Goal: Task Accomplishment & Management: Manage account settings

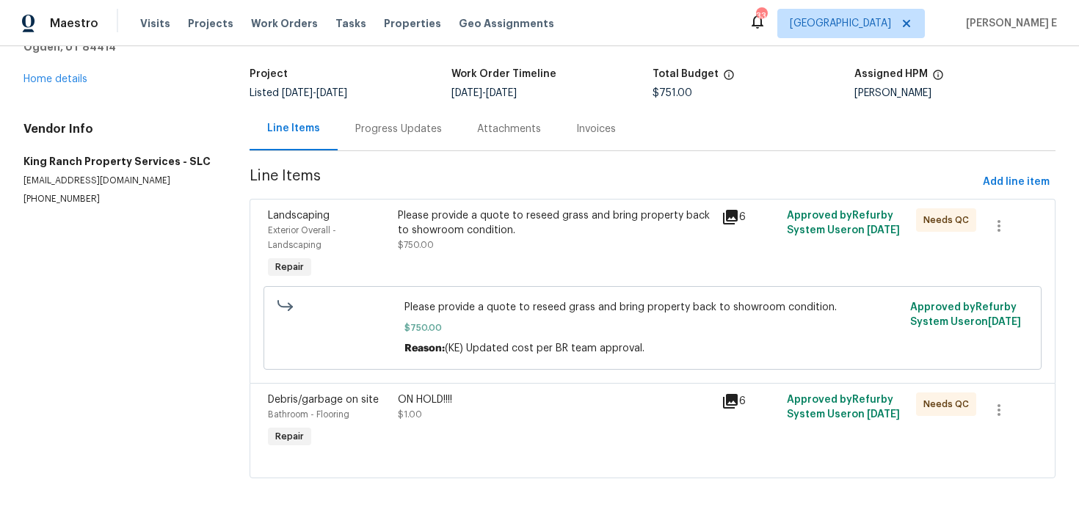
scroll to position [92, 0]
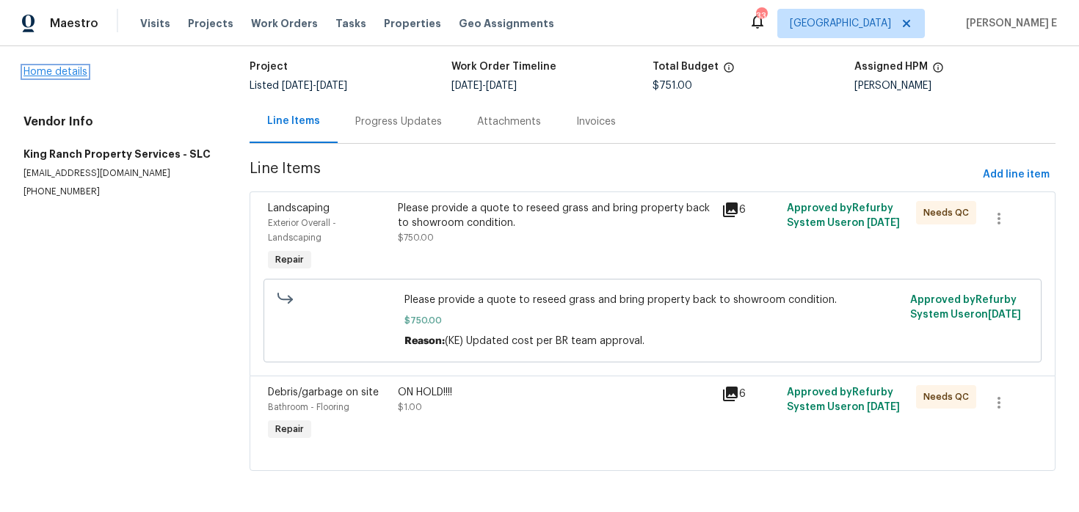
click at [76, 70] on link "Home details" at bounding box center [55, 72] width 64 height 10
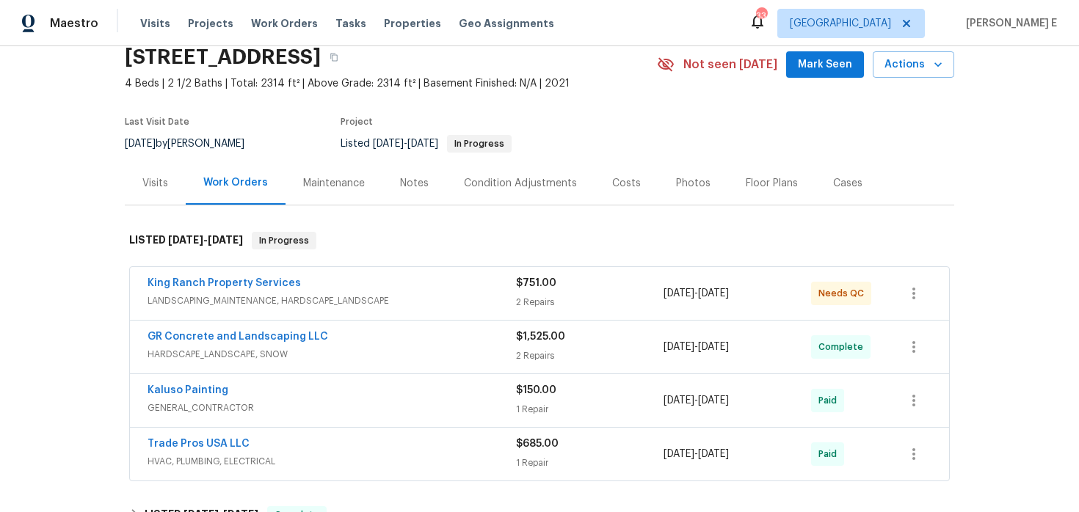
scroll to position [76, 0]
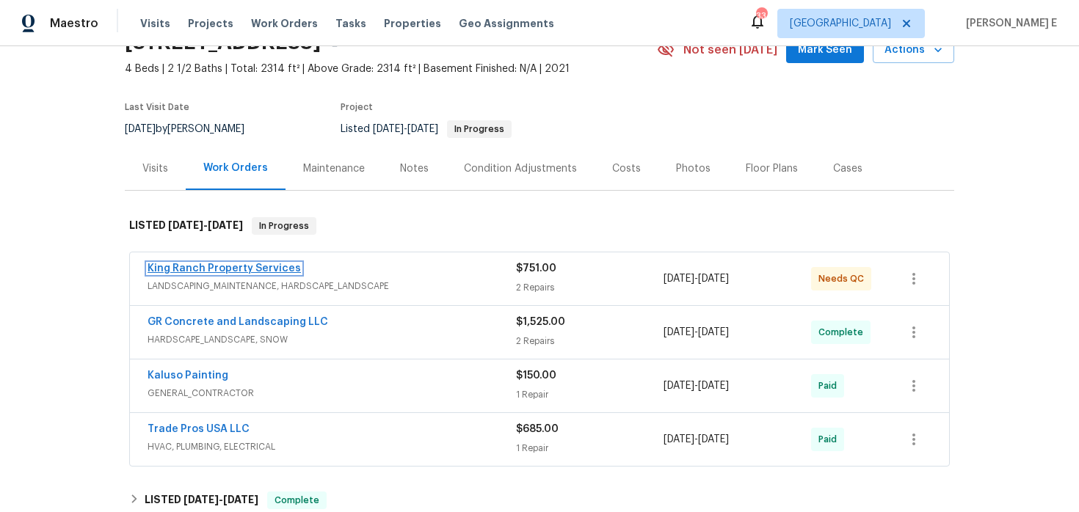
click at [255, 269] on link "King Ranch Property Services" at bounding box center [223, 268] width 153 height 10
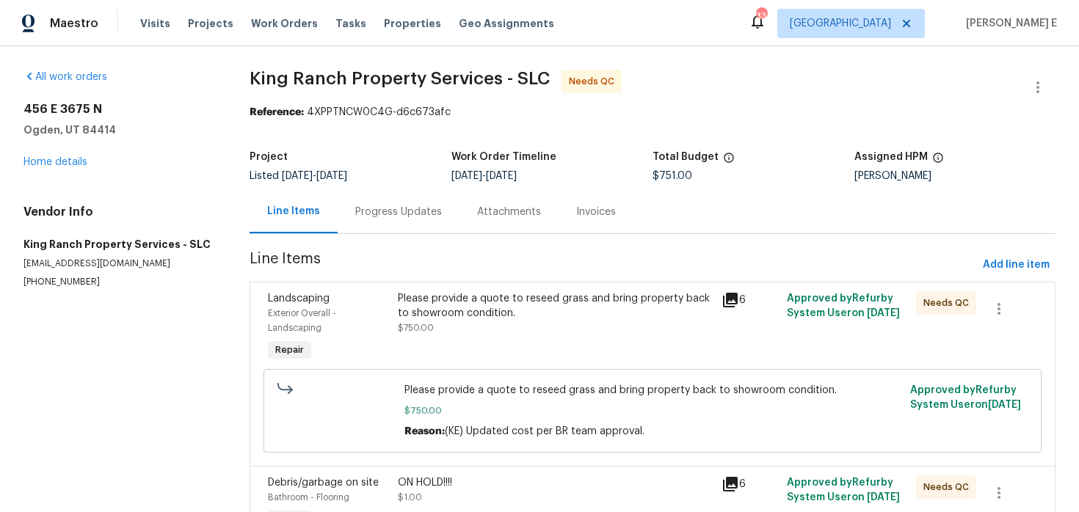
scroll to position [92, 0]
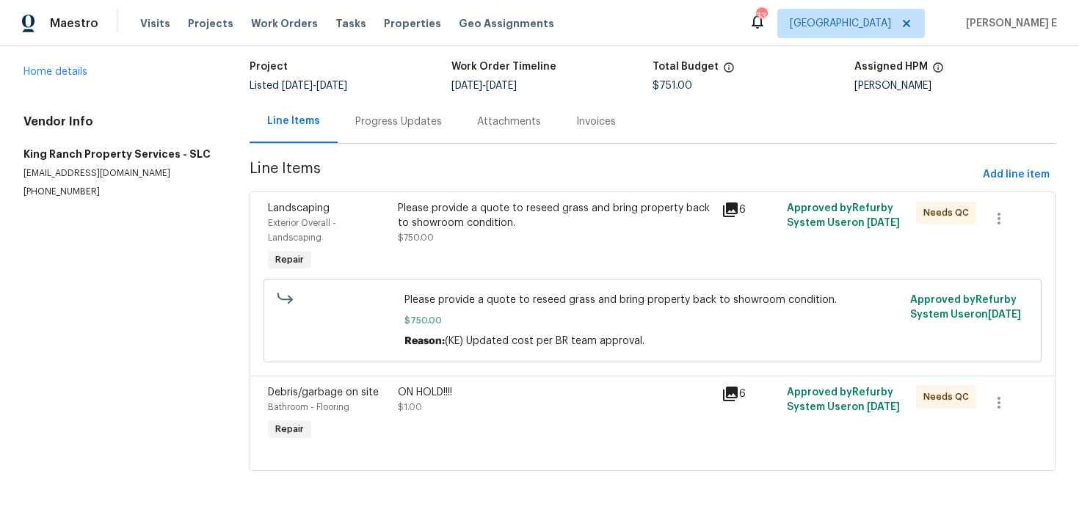
click at [468, 448] on div at bounding box center [652, 453] width 769 height 18
click at [468, 444] on div at bounding box center [652, 453] width 769 height 18
click at [480, 423] on div "ON HOLD!!!! $1.00" at bounding box center [555, 415] width 324 height 68
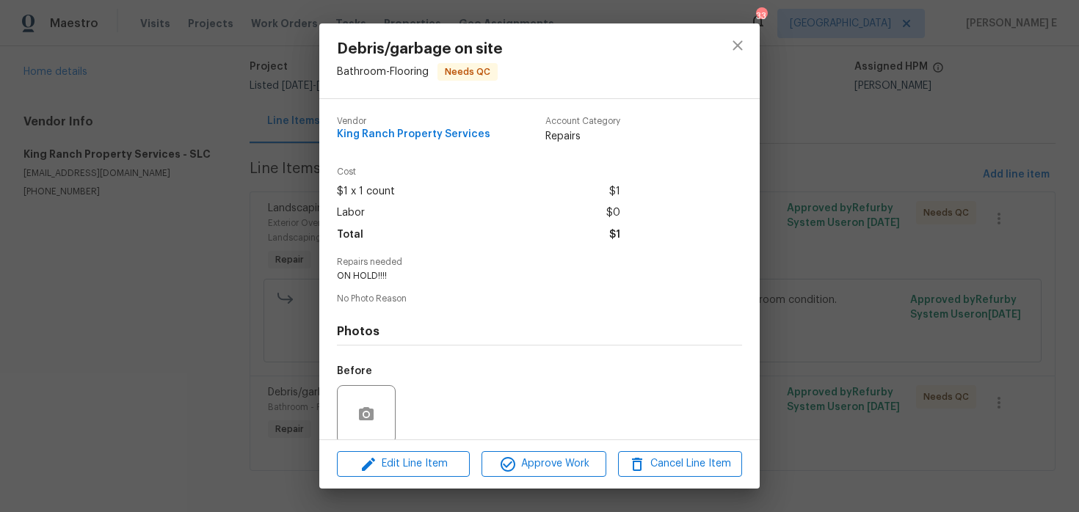
scroll to position [114, 0]
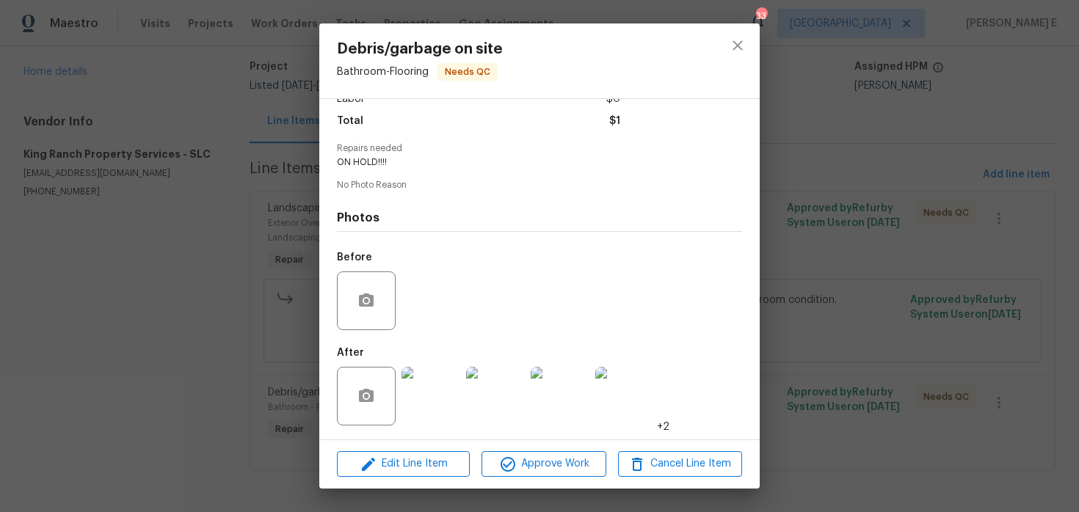
click at [432, 408] on img at bounding box center [430, 396] width 59 height 59
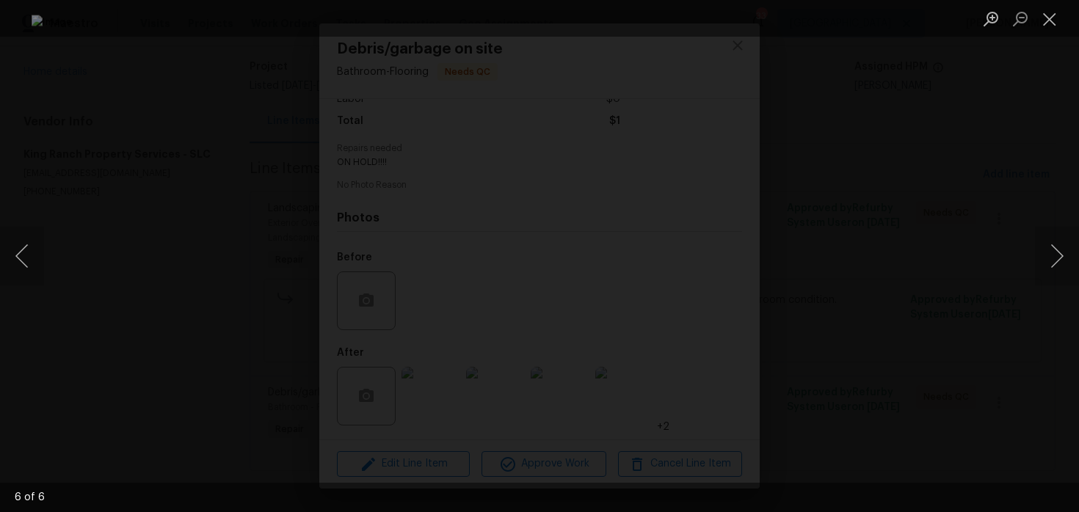
click at [841, 207] on div "Lightbox" at bounding box center [539, 256] width 1079 height 512
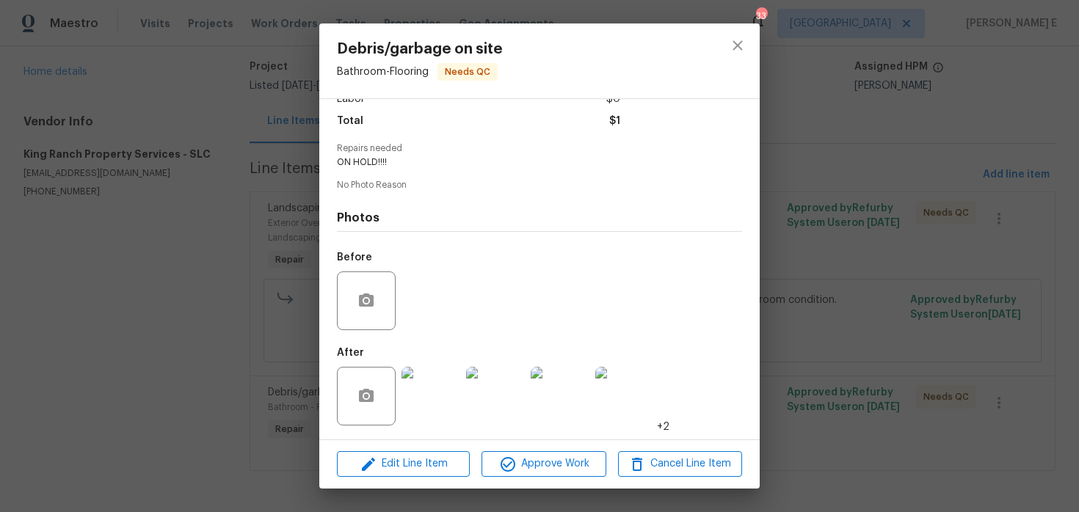
click at [841, 207] on div "Lightbox" at bounding box center [539, 256] width 1079 height 512
click at [841, 207] on div "Debris/garbage on site Bathroom - Flooring Needs QC Vendor King Ranch Property …" at bounding box center [539, 256] width 1079 height 512
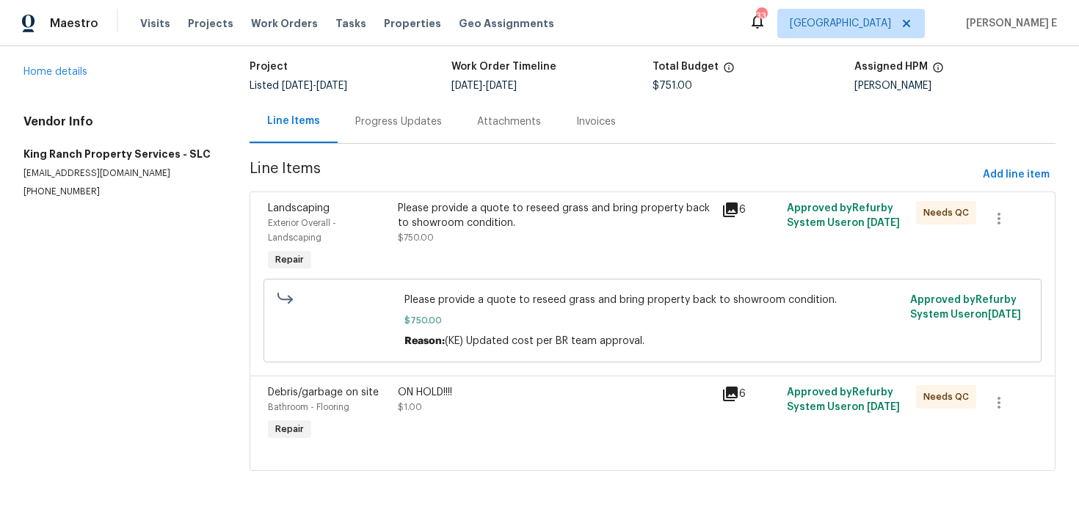
click at [516, 256] on div "Please provide a quote to reseed grass and bring property back to showroom cond…" at bounding box center [555, 238] width 324 height 82
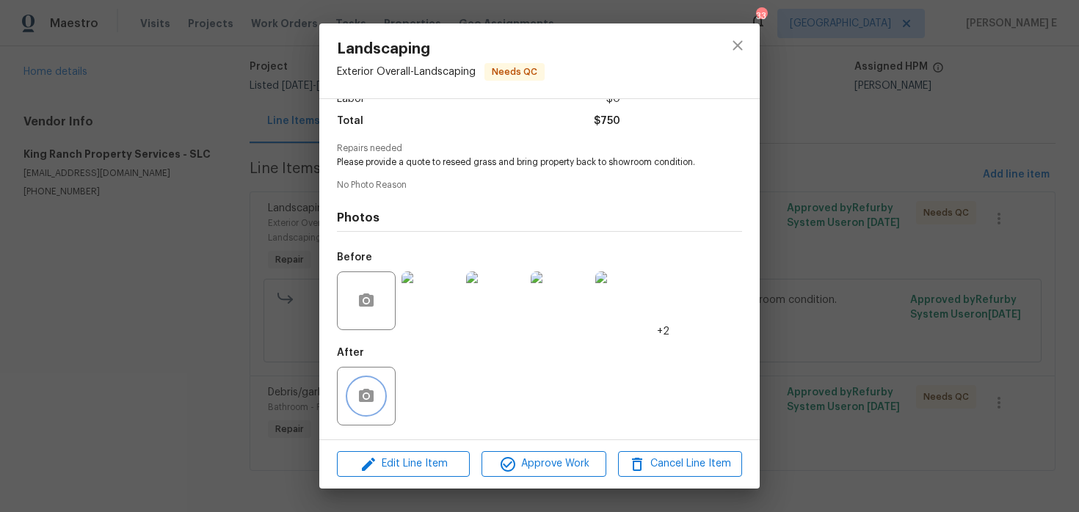
click at [358, 401] on icon "button" at bounding box center [366, 396] width 18 height 18
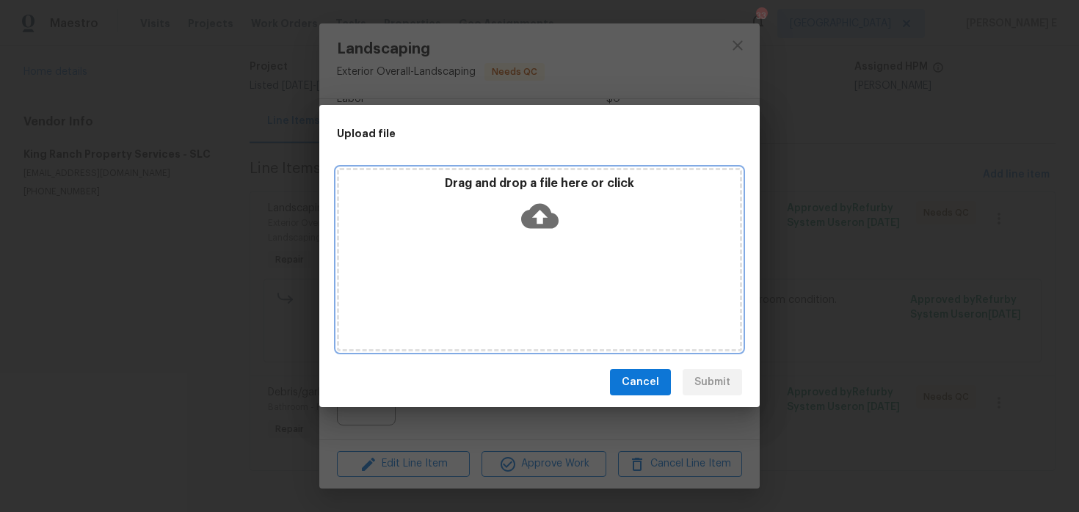
click at [542, 216] on icon at bounding box center [539, 215] width 37 height 37
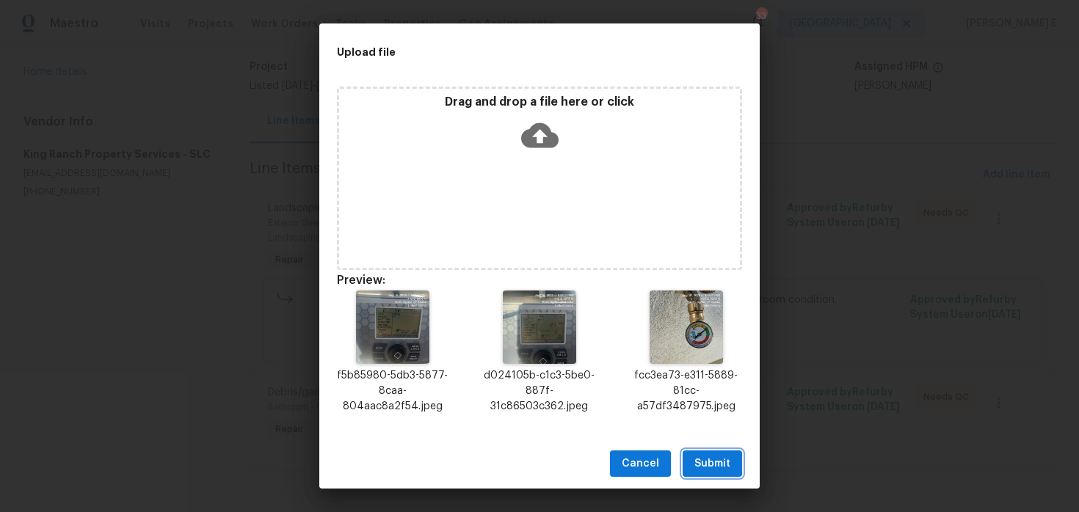
click at [703, 466] on span "Submit" at bounding box center [712, 464] width 36 height 18
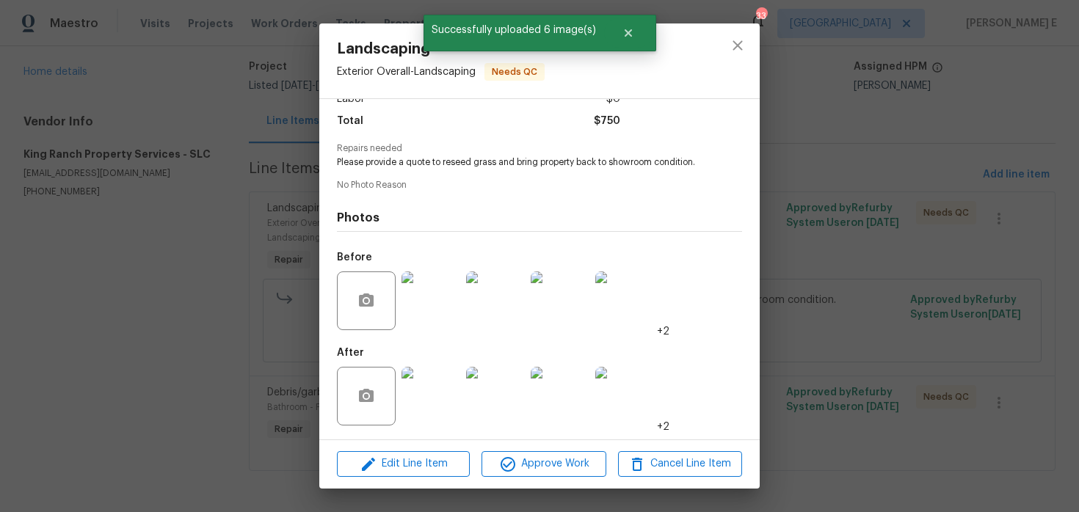
click at [843, 288] on div "Landscaping Exterior Overall - Landscaping Needs QC Vendor King Ranch Property …" at bounding box center [539, 256] width 1079 height 512
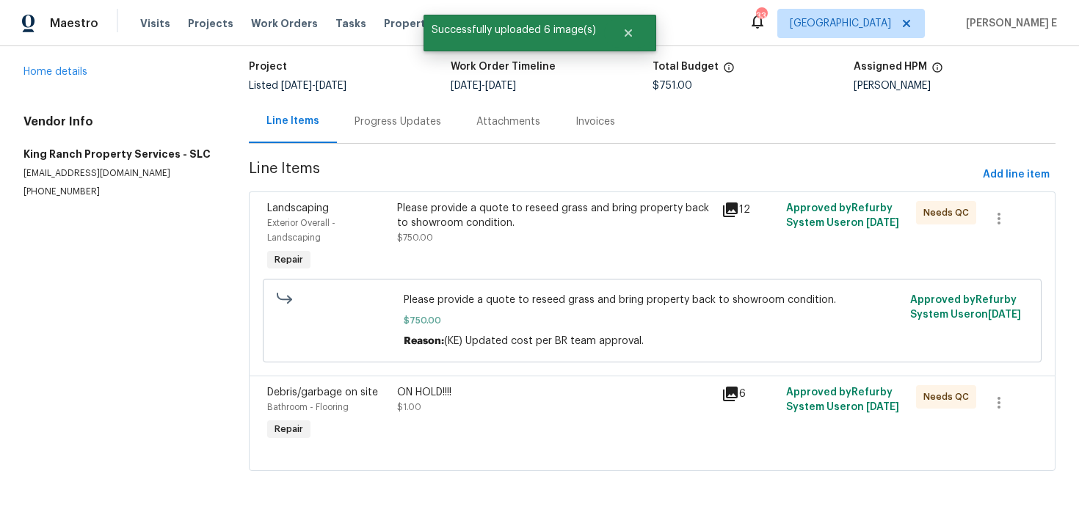
scroll to position [0, 0]
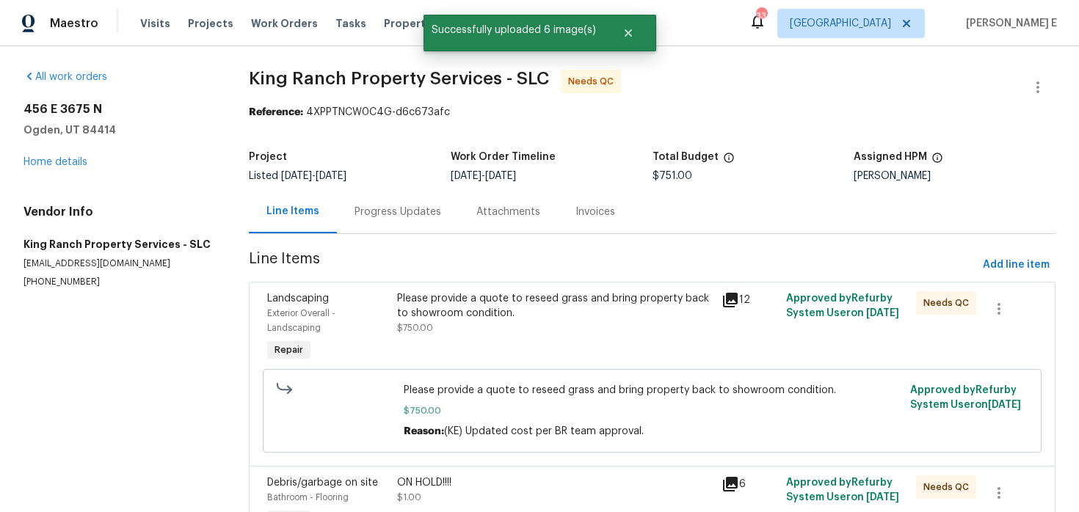
click at [394, 211] on div "Progress Updates" at bounding box center [397, 212] width 87 height 15
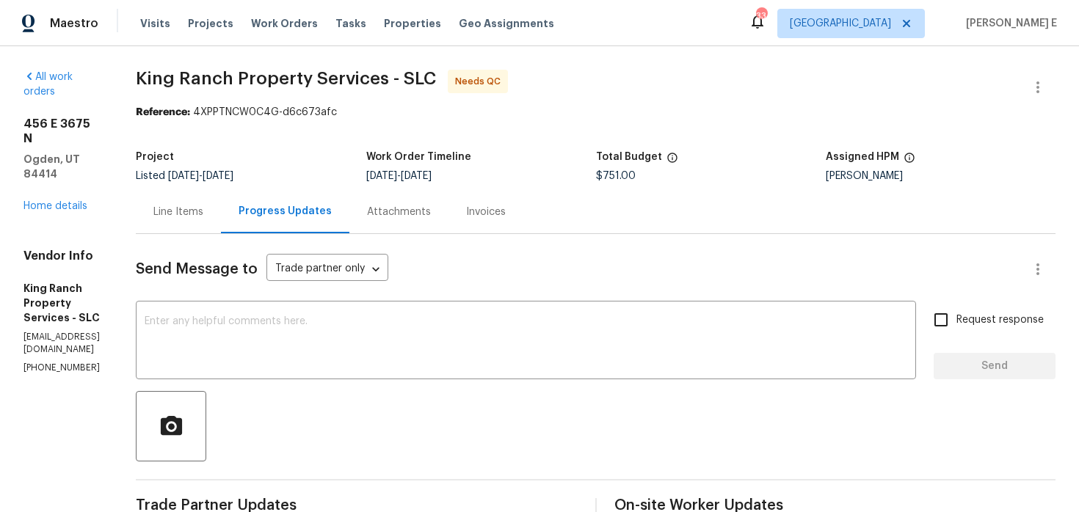
click at [202, 204] on div "Line Items" at bounding box center [178, 211] width 85 height 43
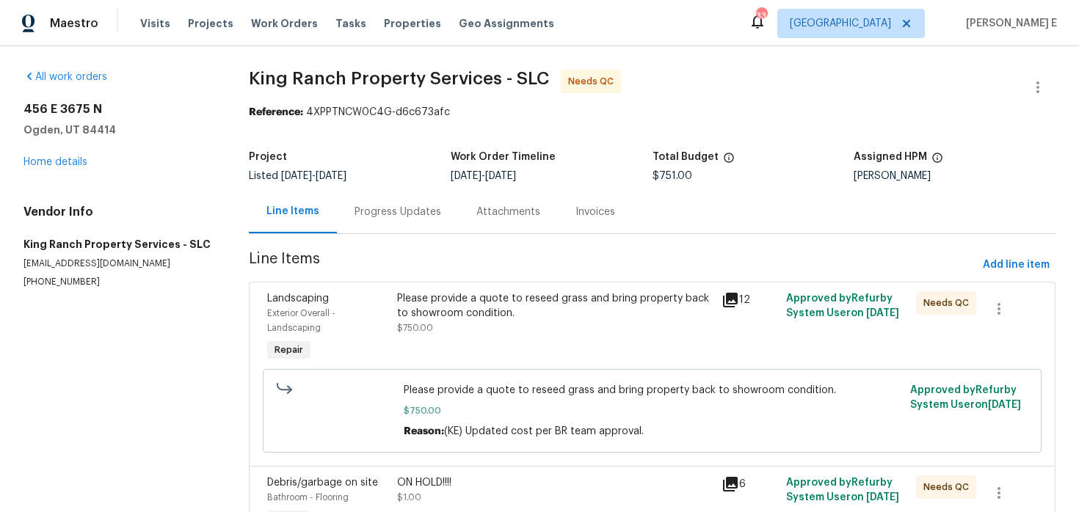
click at [473, 354] on div "Please provide a quote to reseed grass and bring property back to showroom cond…" at bounding box center [555, 328] width 324 height 82
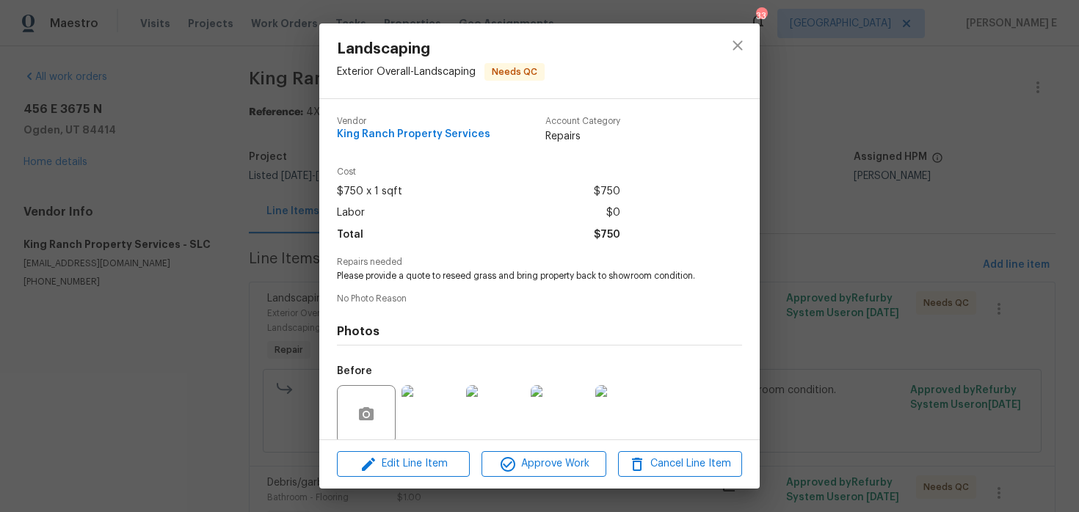
scroll to position [114, 0]
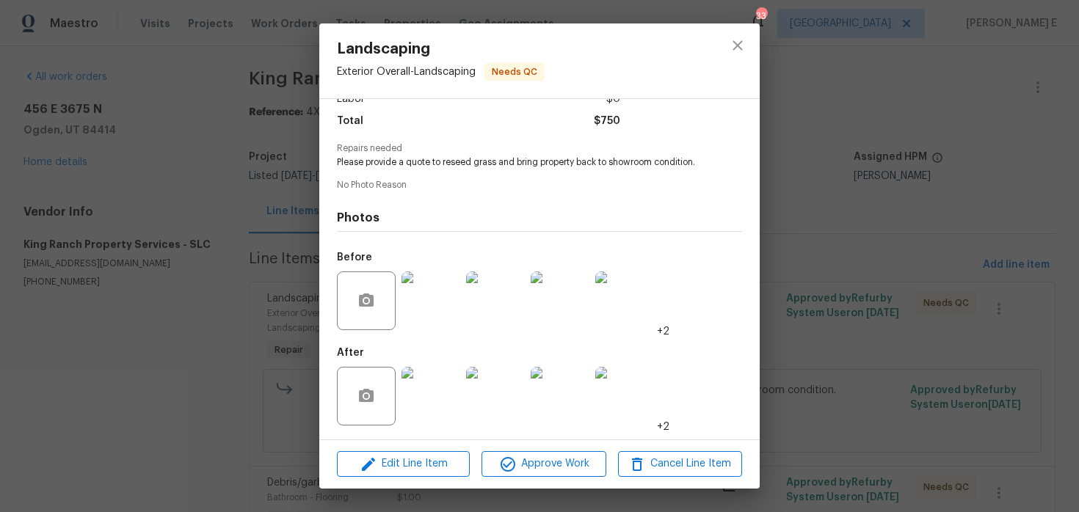
click at [424, 412] on img at bounding box center [430, 396] width 59 height 59
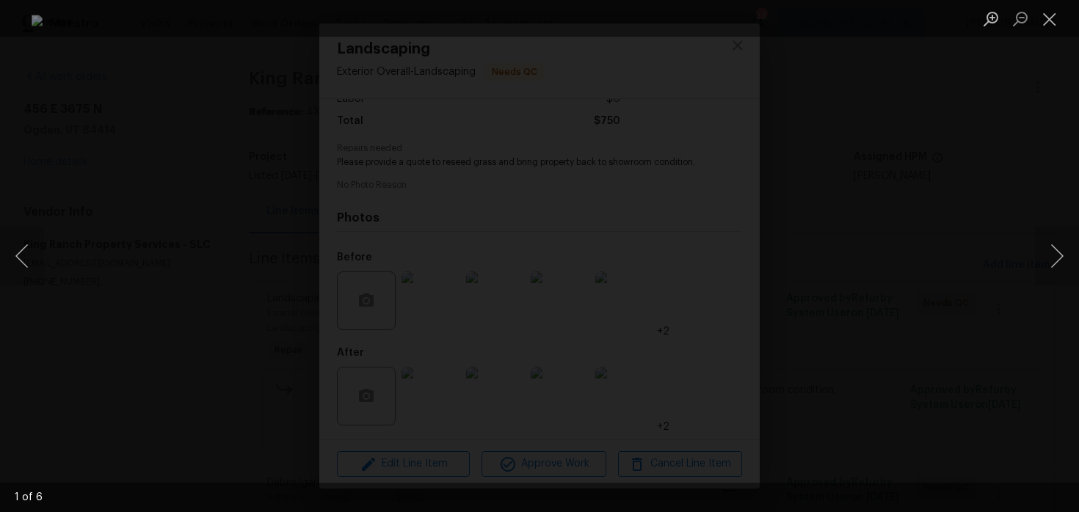
click at [940, 234] on div "Lightbox" at bounding box center [539, 256] width 1079 height 512
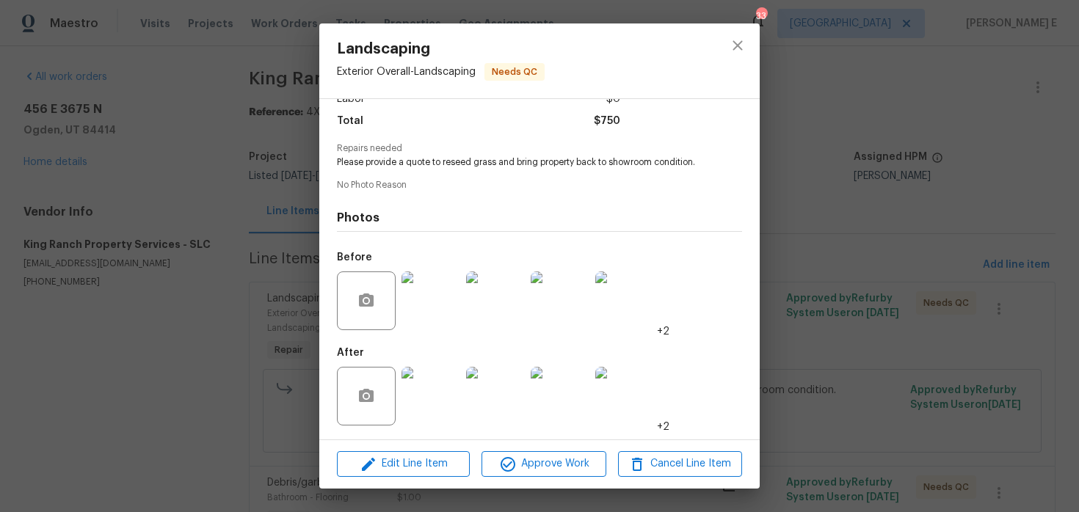
click at [940, 234] on div "Landscaping Exterior Overall - Landscaping Needs QC Vendor King Ranch Property …" at bounding box center [539, 256] width 1079 height 512
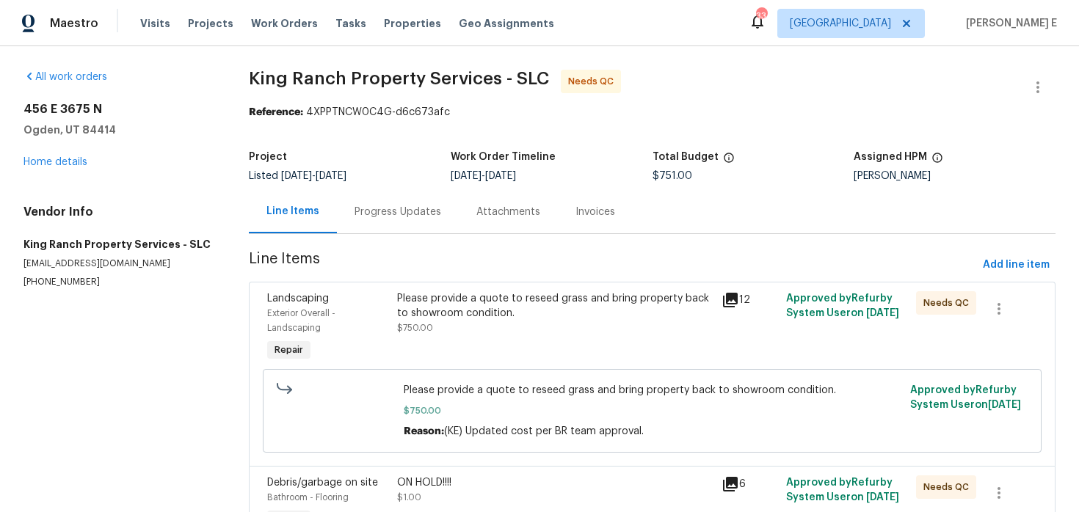
scroll to position [92, 0]
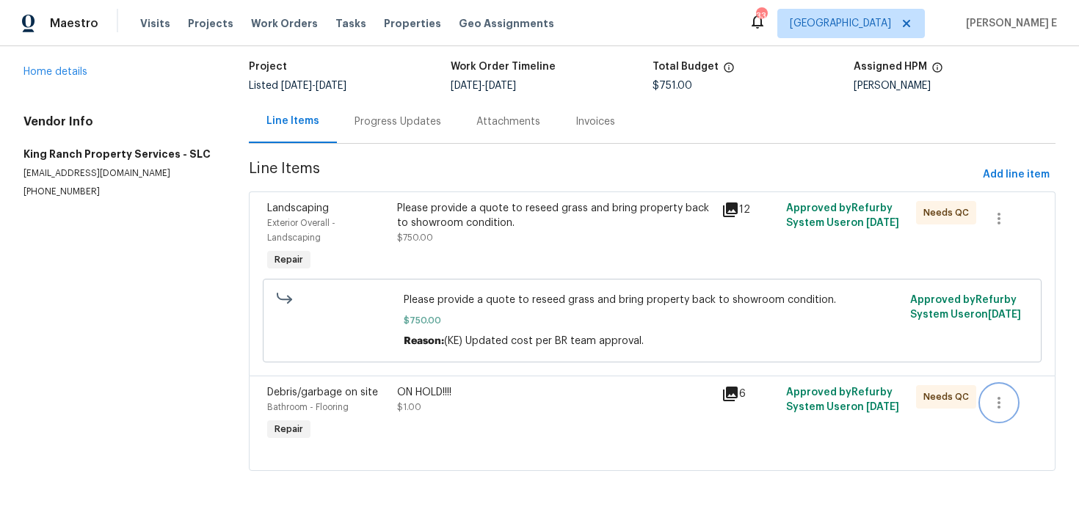
click at [988, 401] on button "button" at bounding box center [998, 402] width 35 height 35
click at [985, 403] on li "Cancel" at bounding box center [1009, 402] width 57 height 24
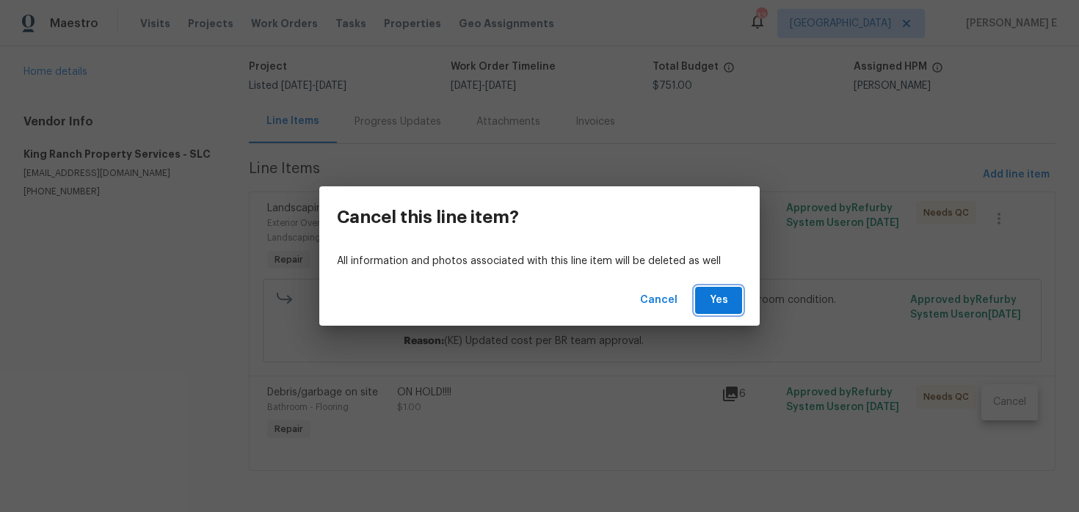
click at [728, 311] on button "Yes" at bounding box center [718, 300] width 47 height 27
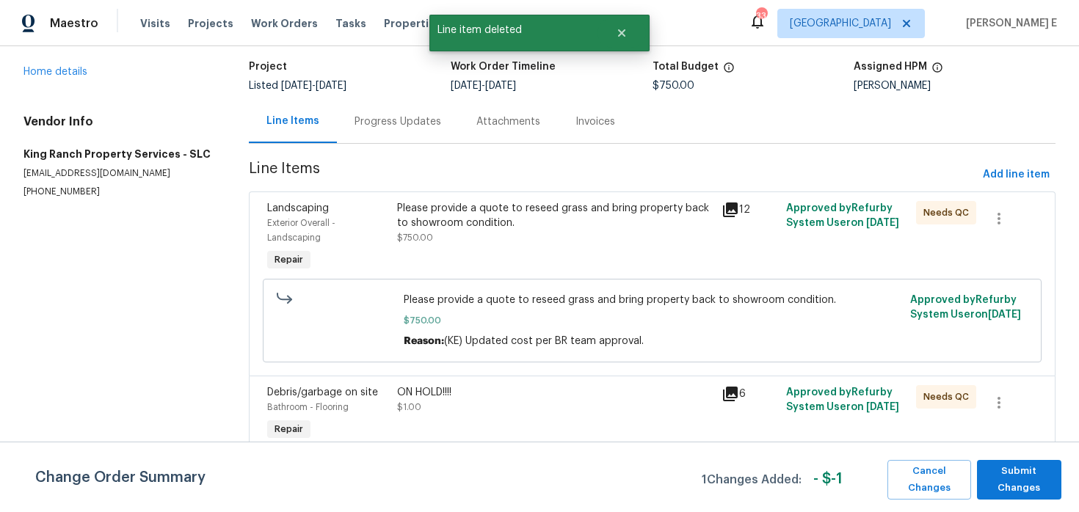
scroll to position [0, 0]
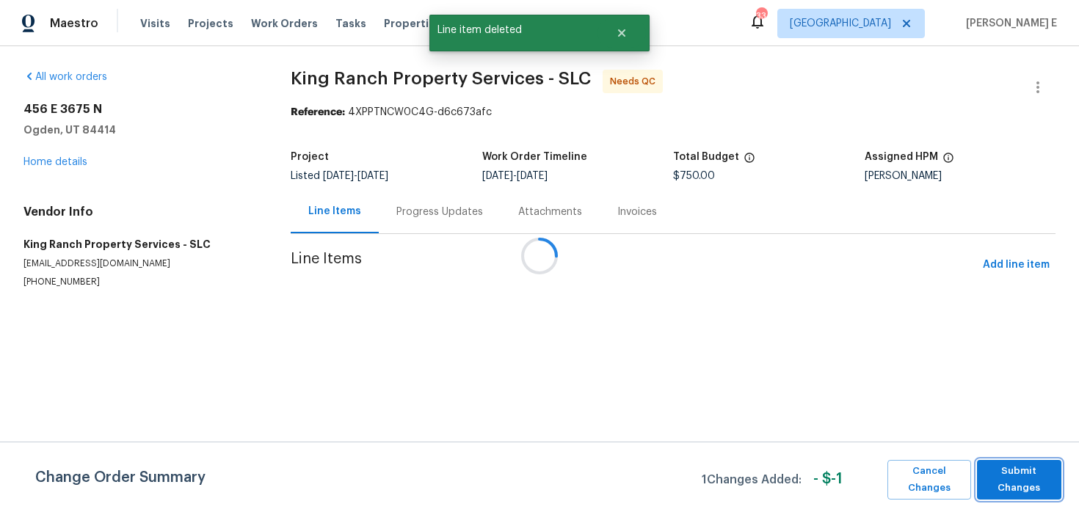
click at [1000, 483] on span "Submit Changes" at bounding box center [1019, 480] width 70 height 34
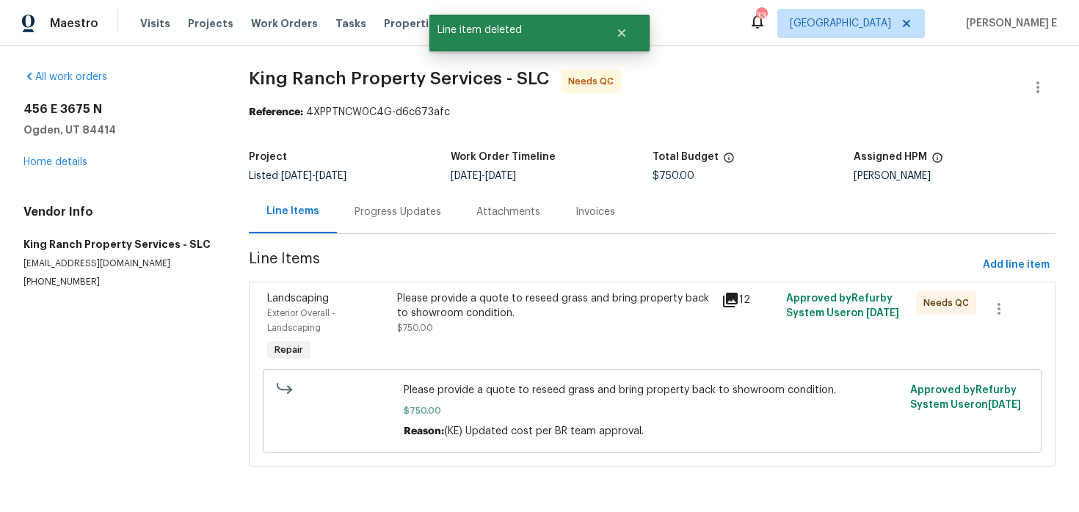
click at [401, 224] on div "Progress Updates" at bounding box center [398, 211] width 122 height 43
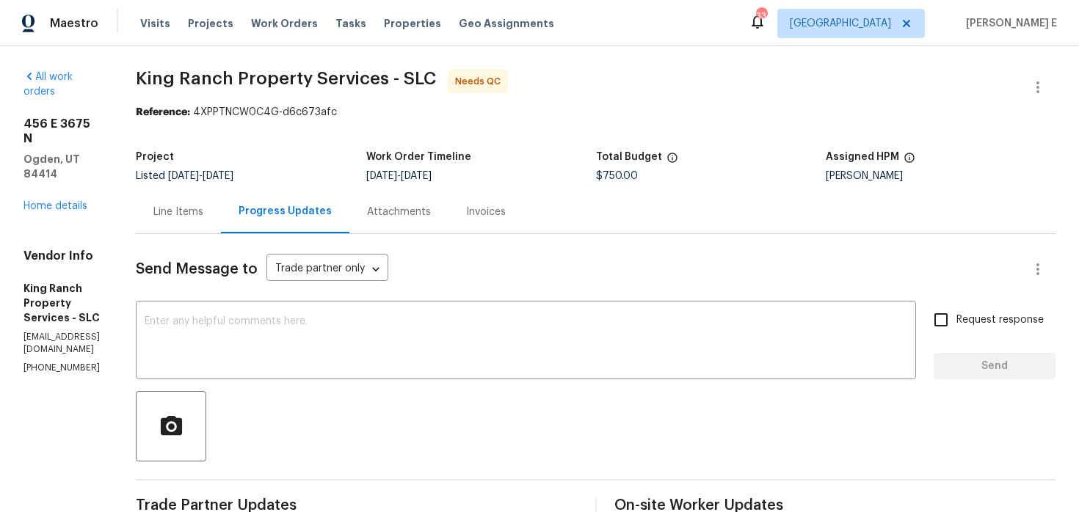
click at [191, 219] on div "Line Items" at bounding box center [178, 212] width 50 height 15
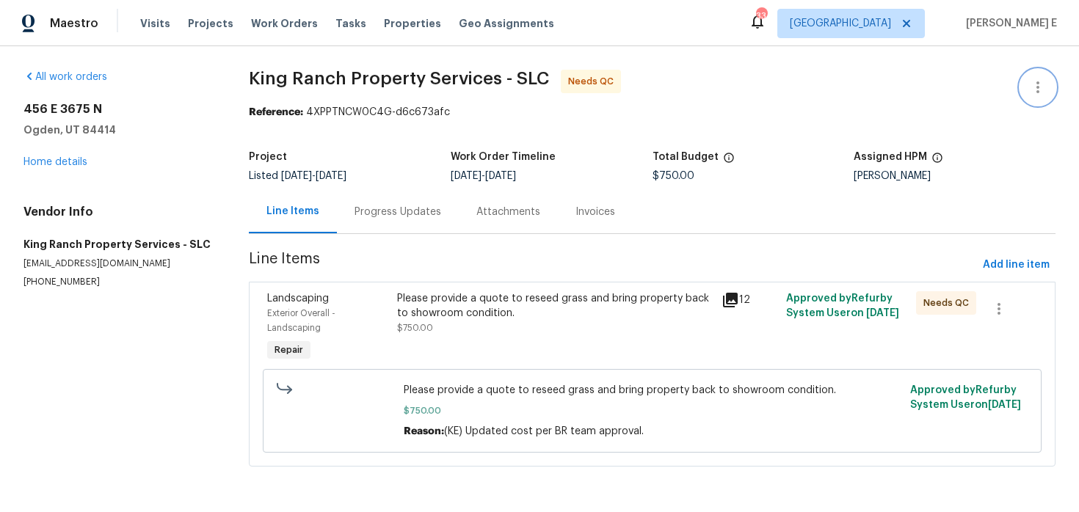
click at [1043, 86] on icon "button" at bounding box center [1038, 88] width 18 height 18
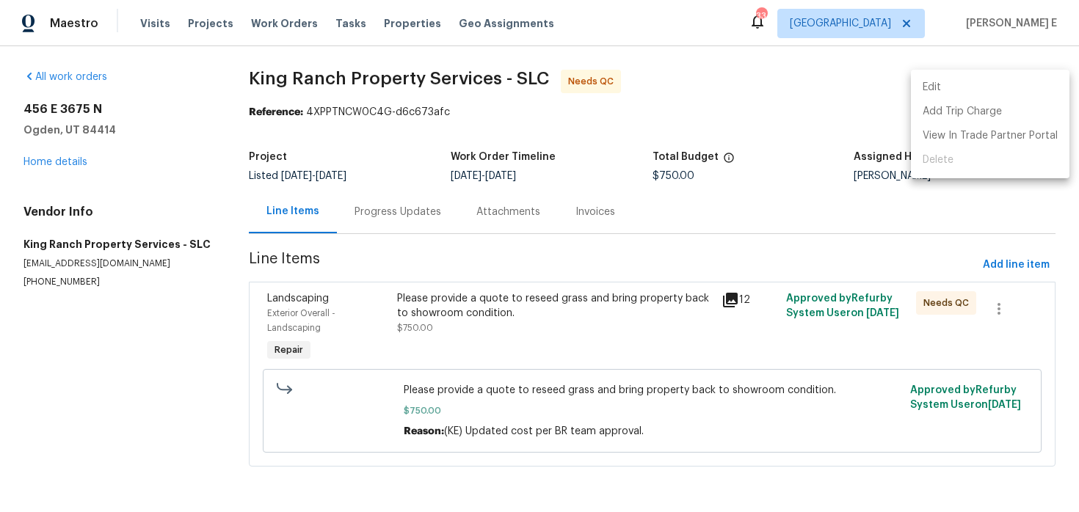
click at [944, 88] on li "Edit" at bounding box center [990, 88] width 158 height 24
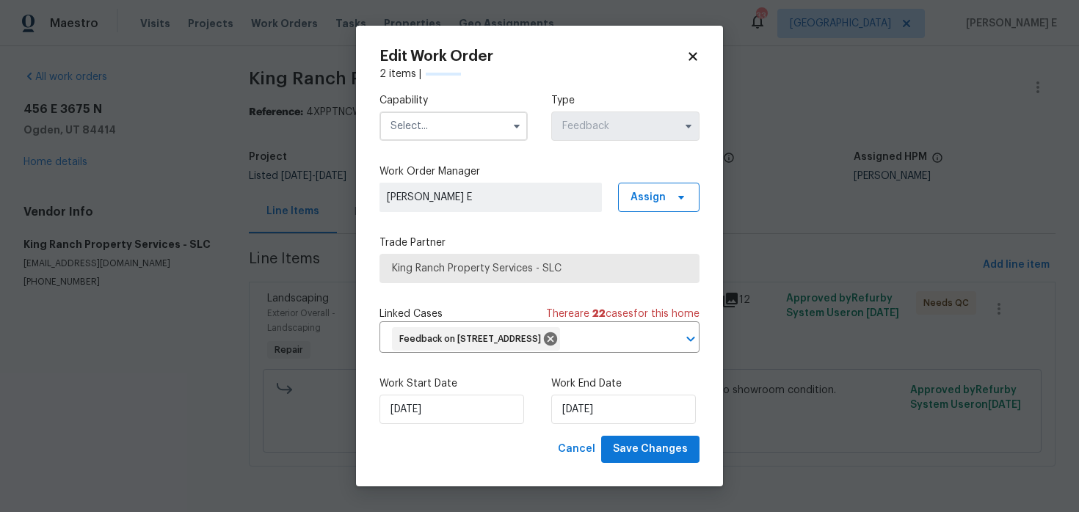
click at [462, 131] on input "text" at bounding box center [453, 126] width 148 height 29
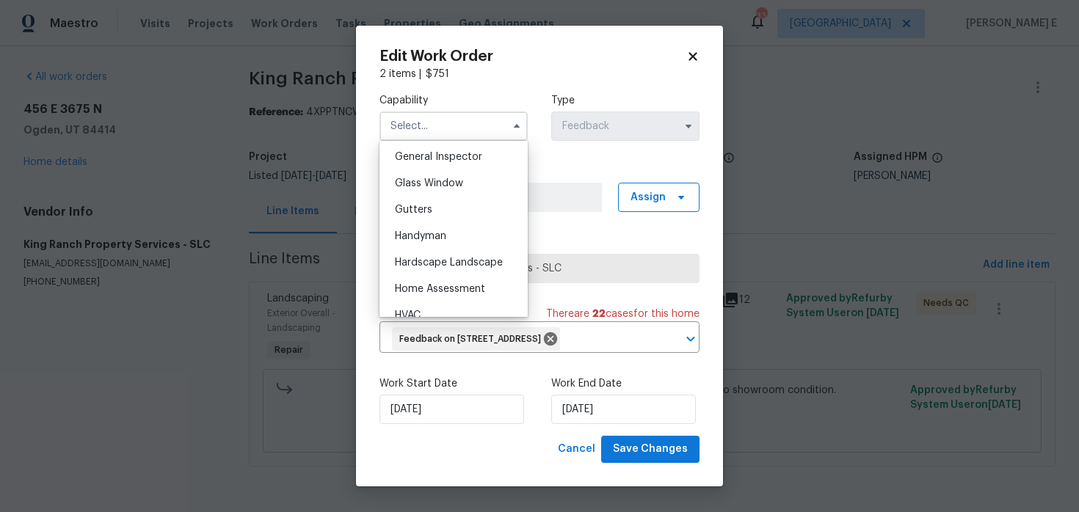
scroll to position [727, 0]
click at [423, 230] on div "Handyman" at bounding box center [453, 238] width 141 height 26
type input "Handyman"
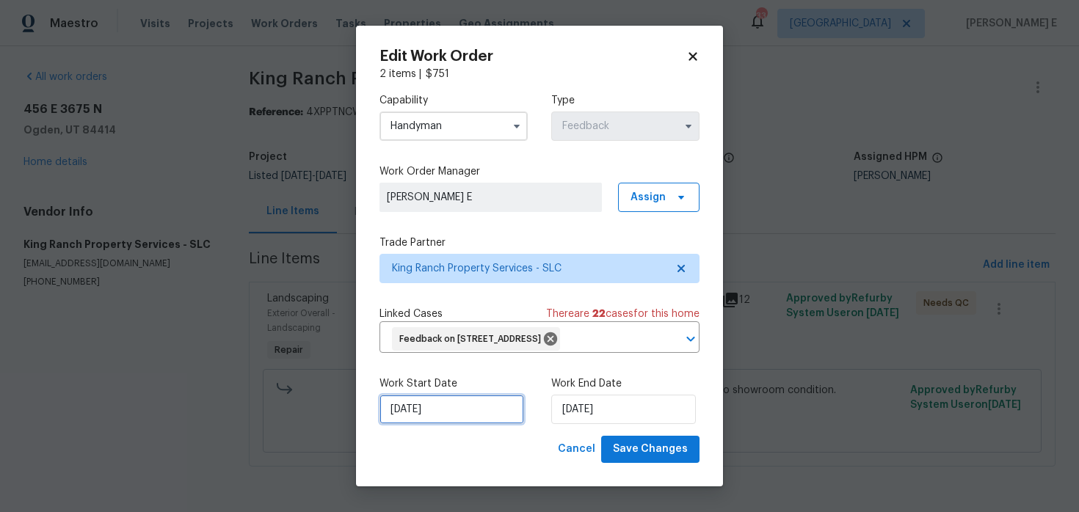
click at [434, 418] on input "[DATE]" at bounding box center [451, 409] width 145 height 29
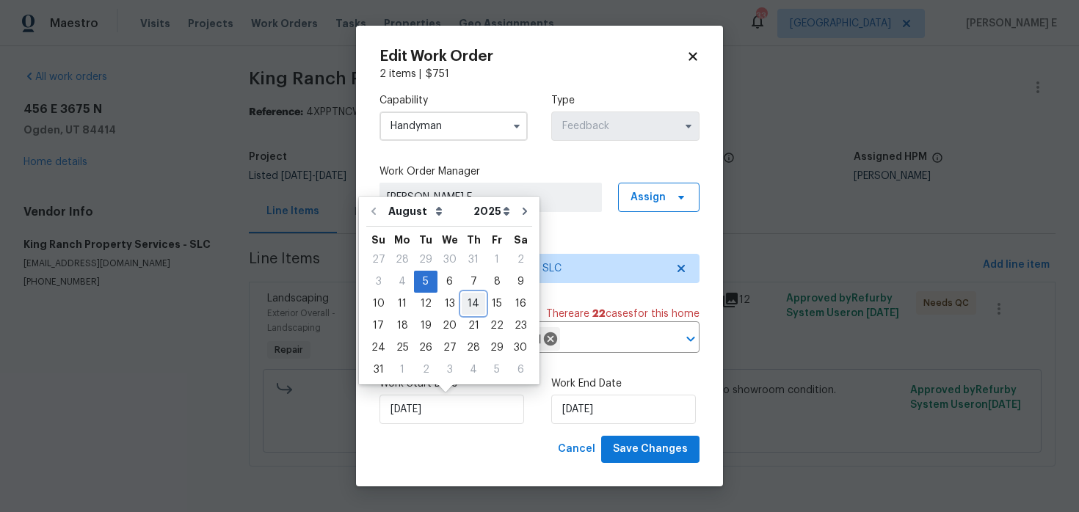
click at [463, 310] on div "14" at bounding box center [473, 304] width 23 height 21
type input "[DATE]"
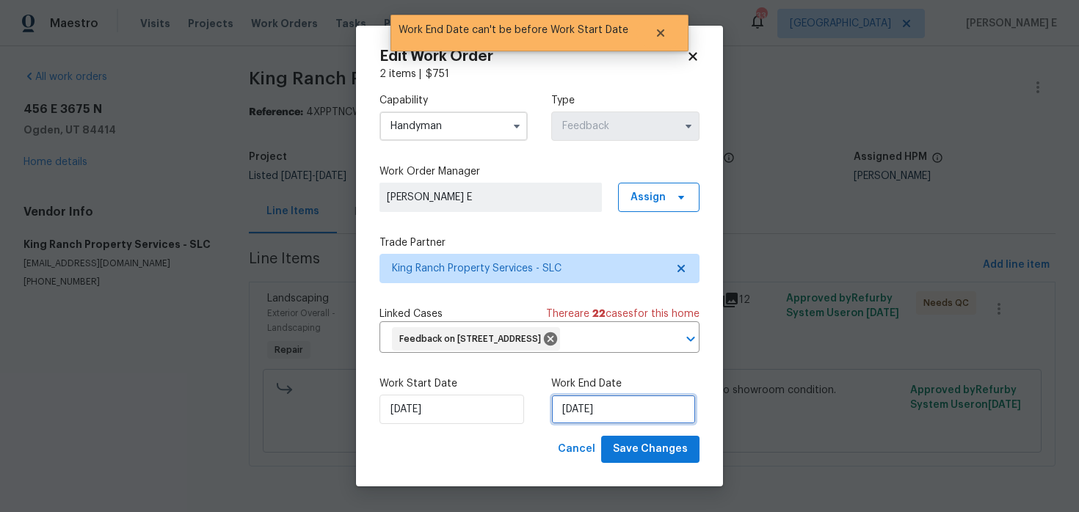
click at [612, 415] on input "[DATE]" at bounding box center [623, 409] width 145 height 29
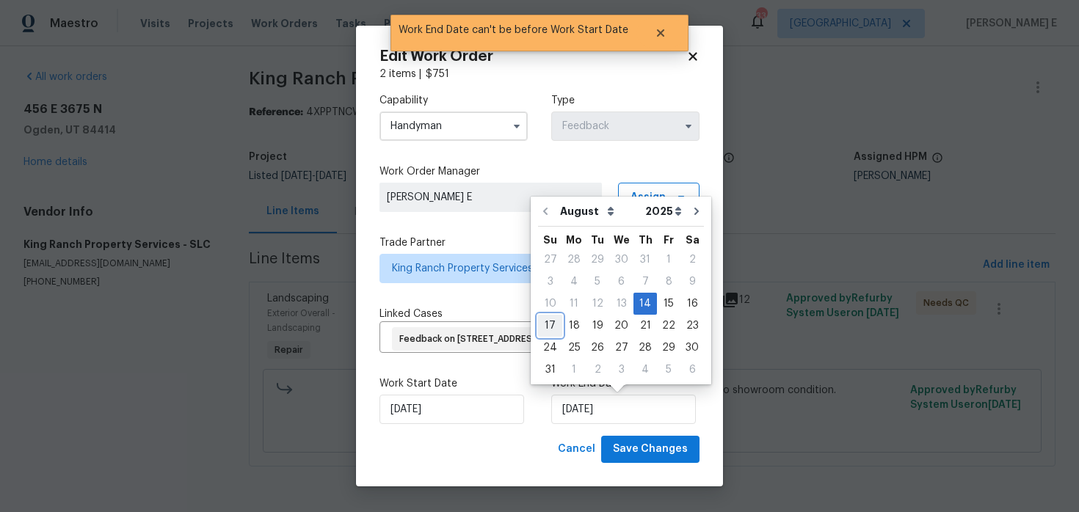
click at [555, 327] on div "17" at bounding box center [550, 326] width 24 height 21
type input "[DATE]"
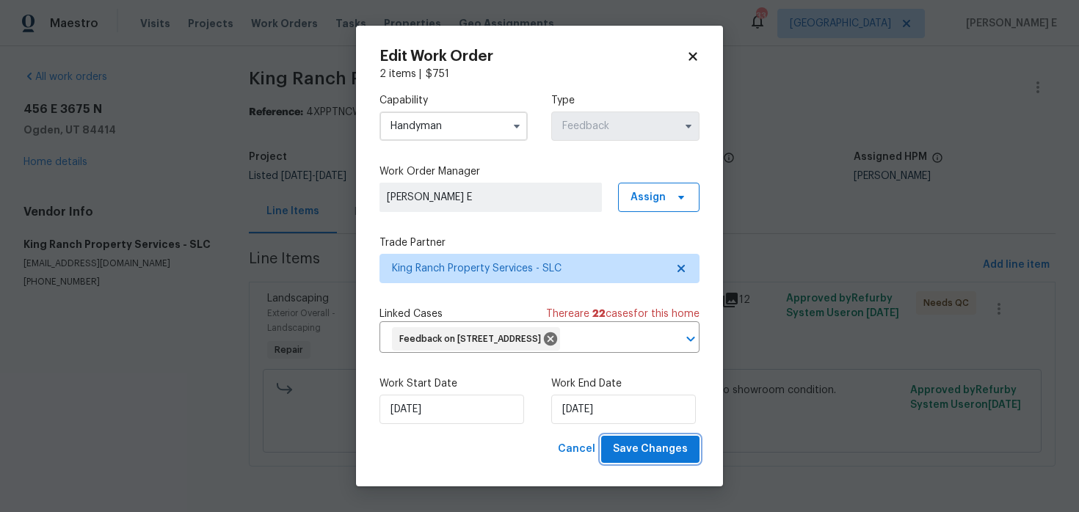
click at [642, 444] on span "Save Changes" at bounding box center [650, 449] width 75 height 18
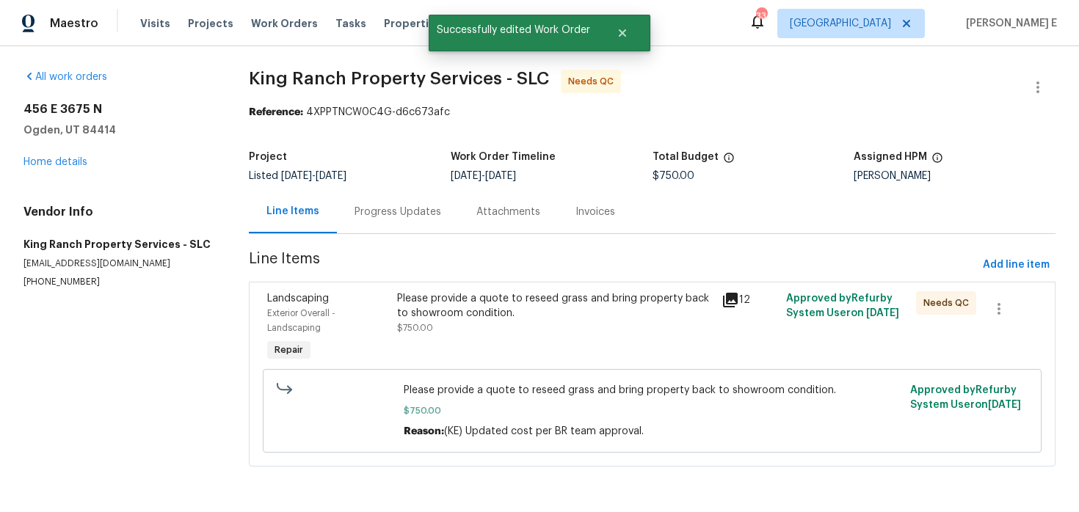
click at [547, 311] on div "Please provide a quote to reseed grass and bring property back to showroom cond…" at bounding box center [555, 305] width 316 height 29
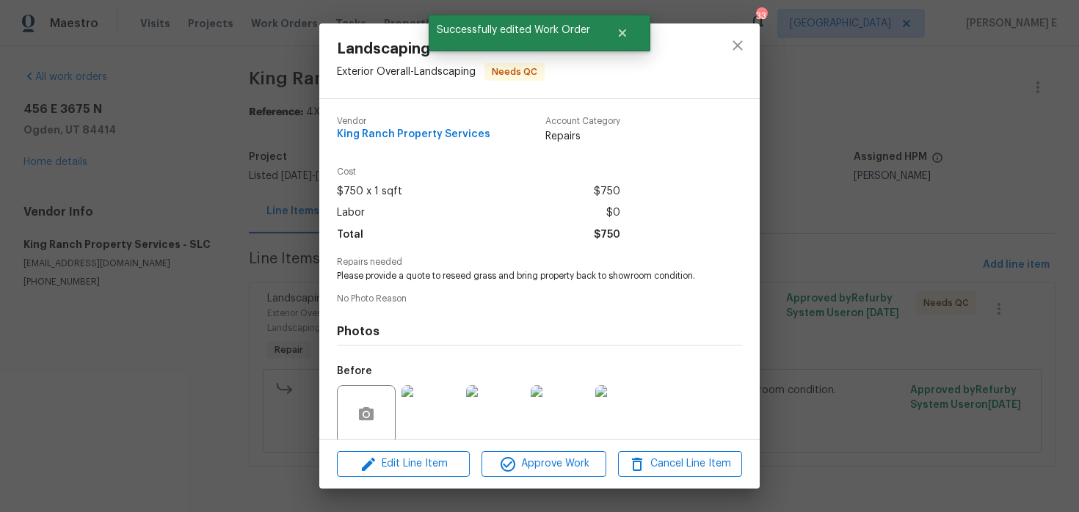
scroll to position [114, 0]
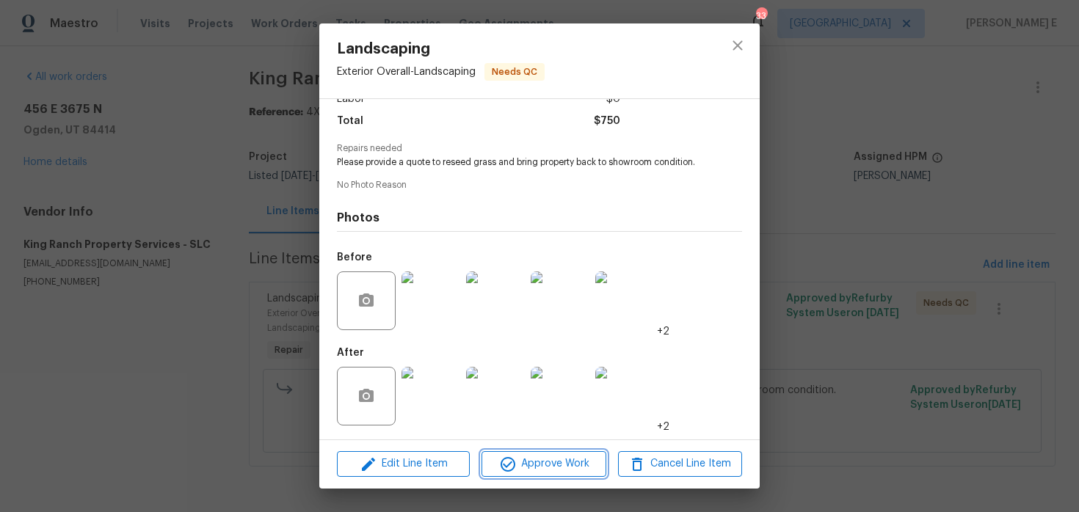
click at [575, 465] on span "Approve Work" at bounding box center [543, 464] width 115 height 18
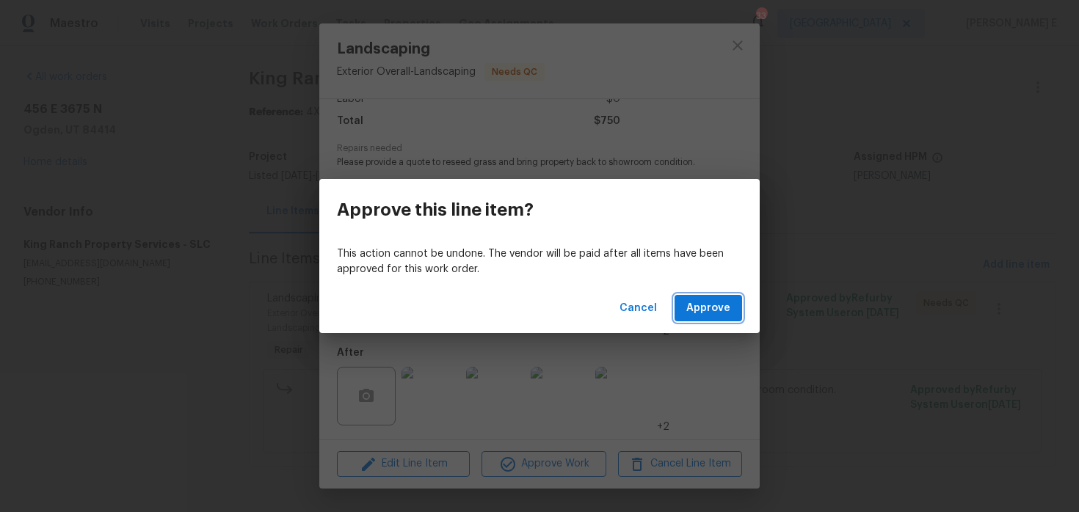
click at [696, 302] on span "Approve" at bounding box center [708, 308] width 44 height 18
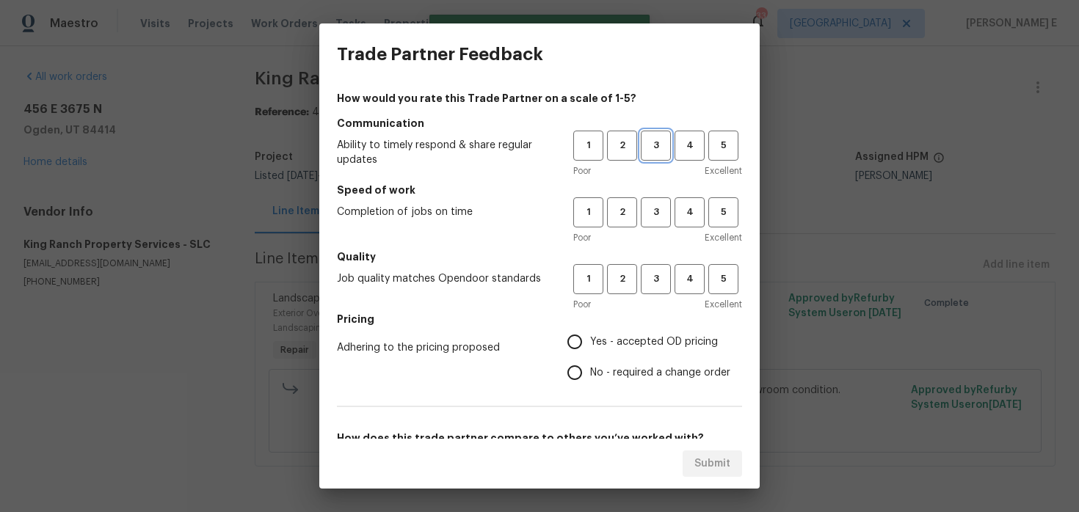
click at [653, 143] on span "3" at bounding box center [655, 145] width 27 height 17
click at [657, 211] on span "3" at bounding box center [655, 212] width 27 height 17
click at [656, 274] on span "3" at bounding box center [655, 279] width 27 height 17
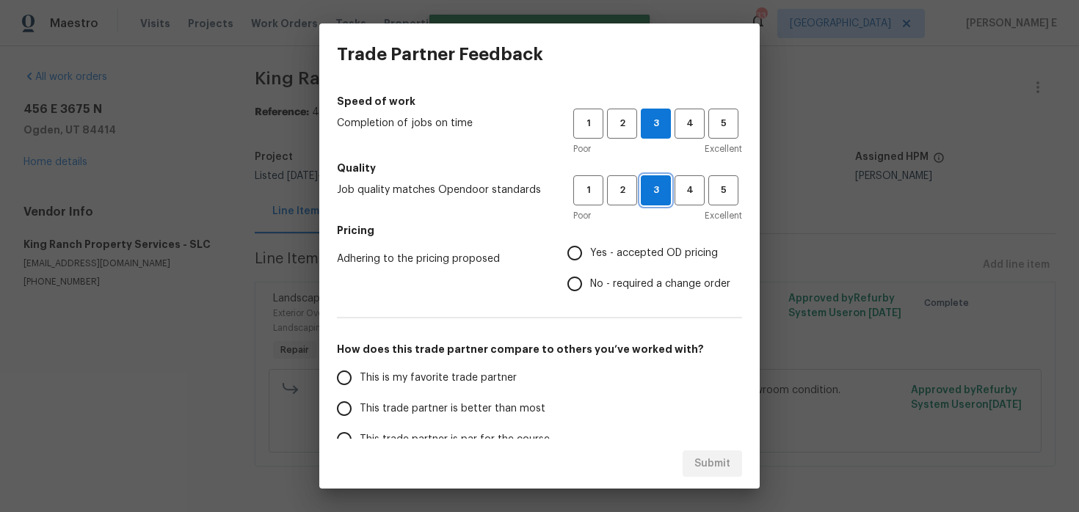
scroll to position [123, 0]
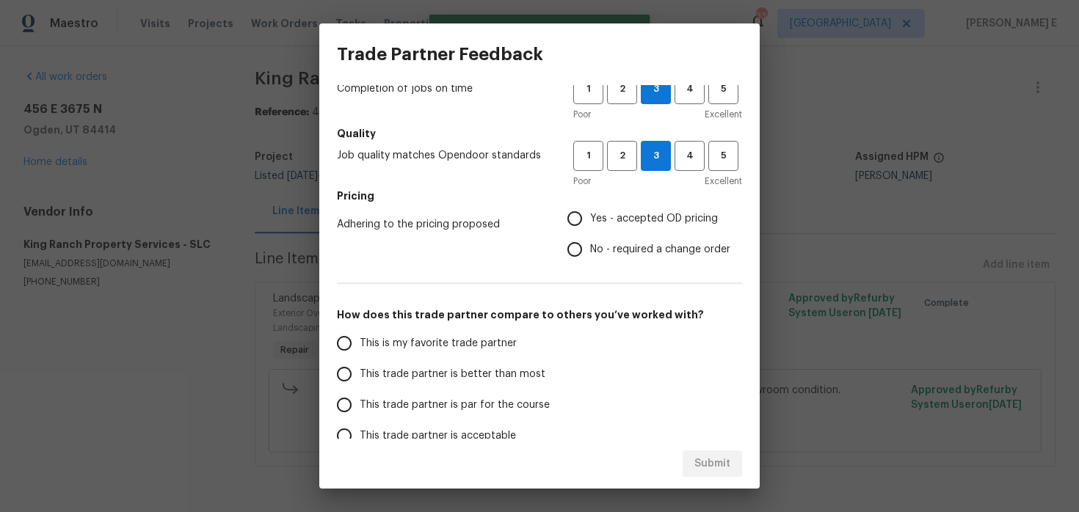
click at [576, 234] on input "No - required a change order" at bounding box center [574, 249] width 31 height 31
radio input "true"
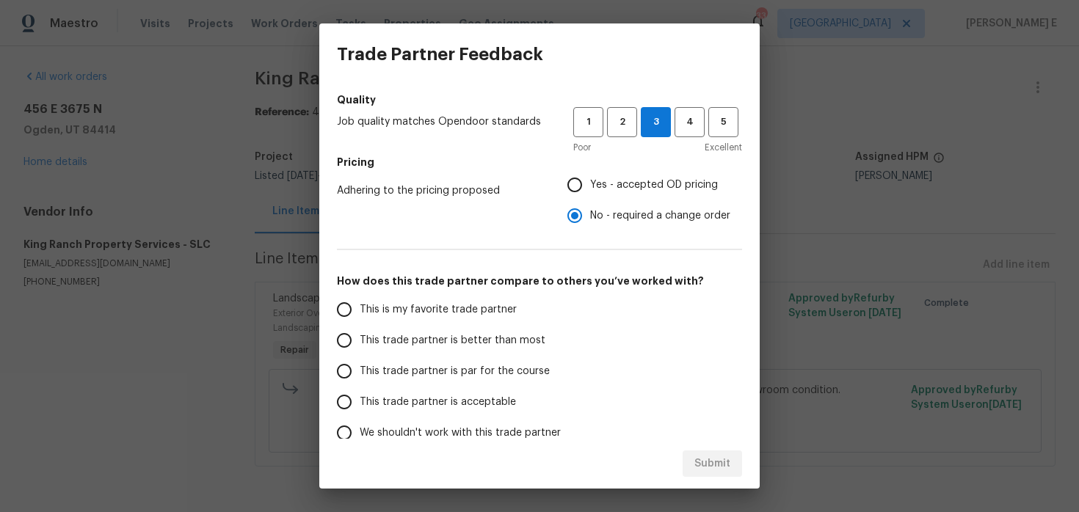
scroll to position [161, 0]
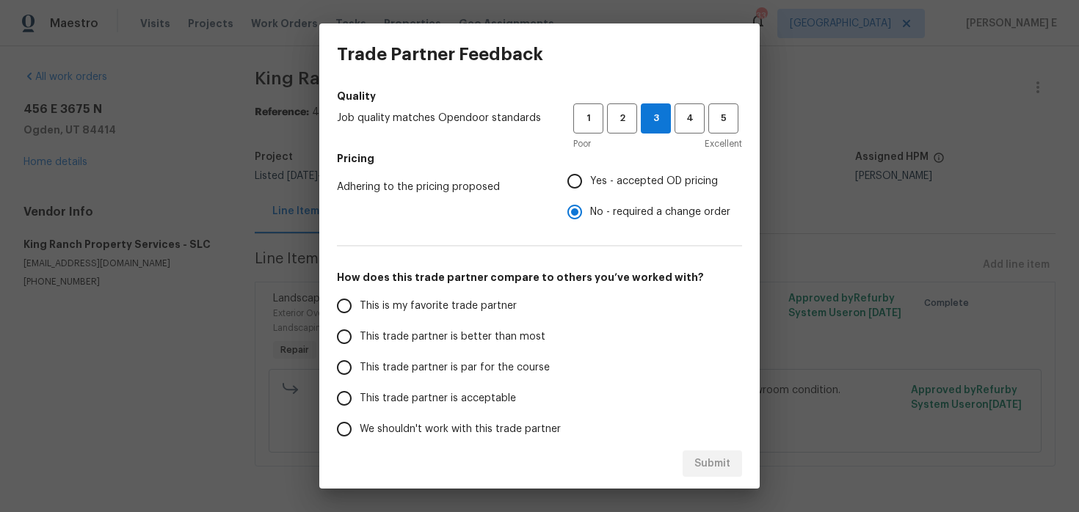
click at [409, 361] on span "This trade partner is par for the course" at bounding box center [455, 367] width 190 height 15
click at [360, 361] on input "This trade partner is par for the course" at bounding box center [344, 367] width 31 height 31
click at [703, 460] on span "Submit" at bounding box center [712, 464] width 36 height 18
radio input "true"
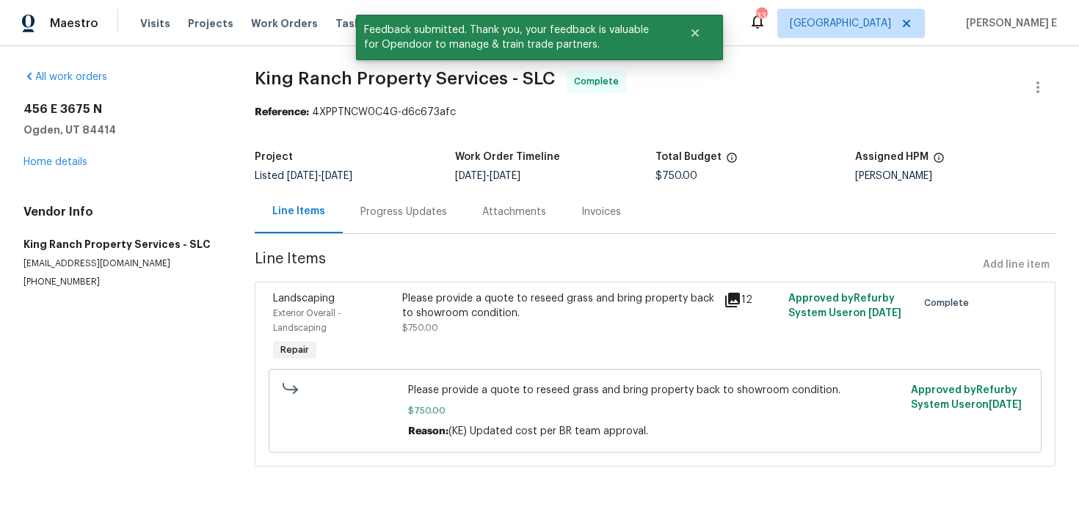
click at [398, 230] on div "Progress Updates" at bounding box center [404, 211] width 122 height 43
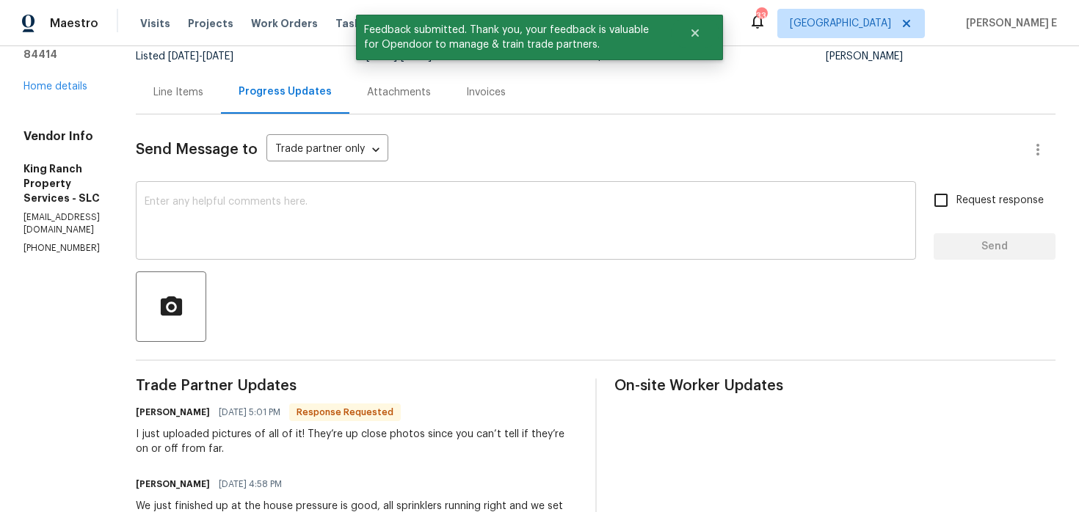
click at [404, 252] on div "x ​" at bounding box center [526, 222] width 780 height 75
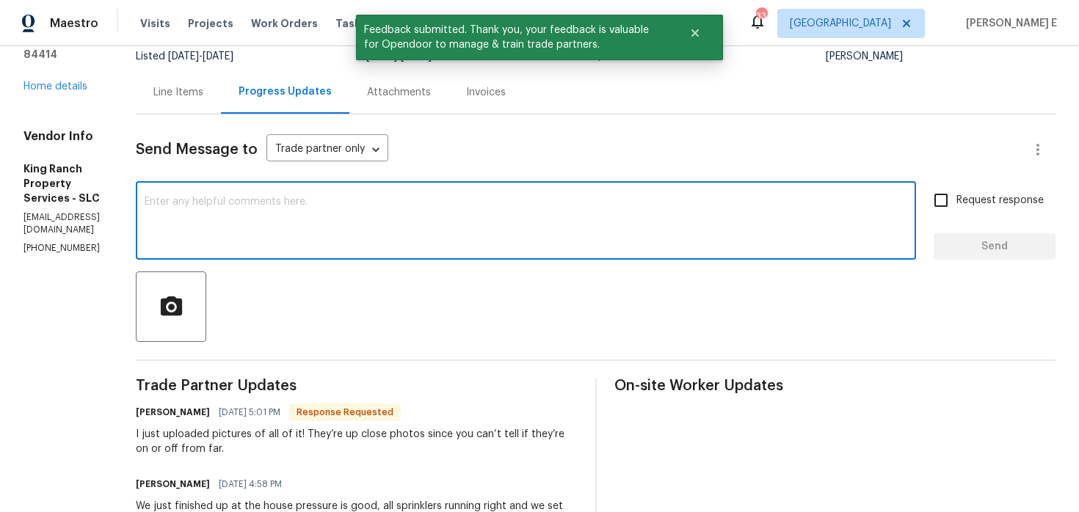
scroll to position [126, 0]
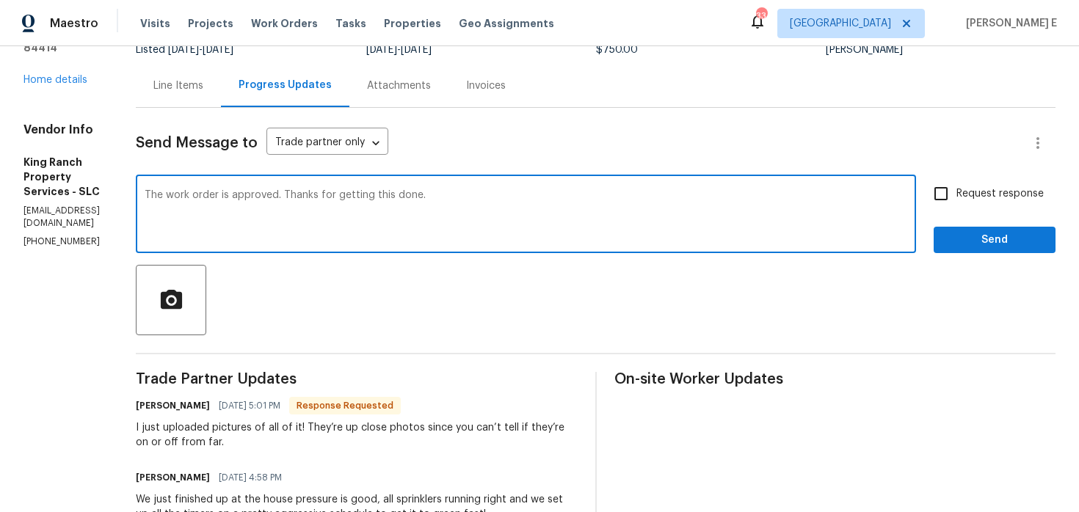
type textarea "The work order is approved. Thanks for getting this done."
click at [988, 194] on span "Request response" at bounding box center [999, 193] width 87 height 15
click at [956, 194] on input "Request response" at bounding box center [940, 193] width 31 height 31
checkbox input "true"
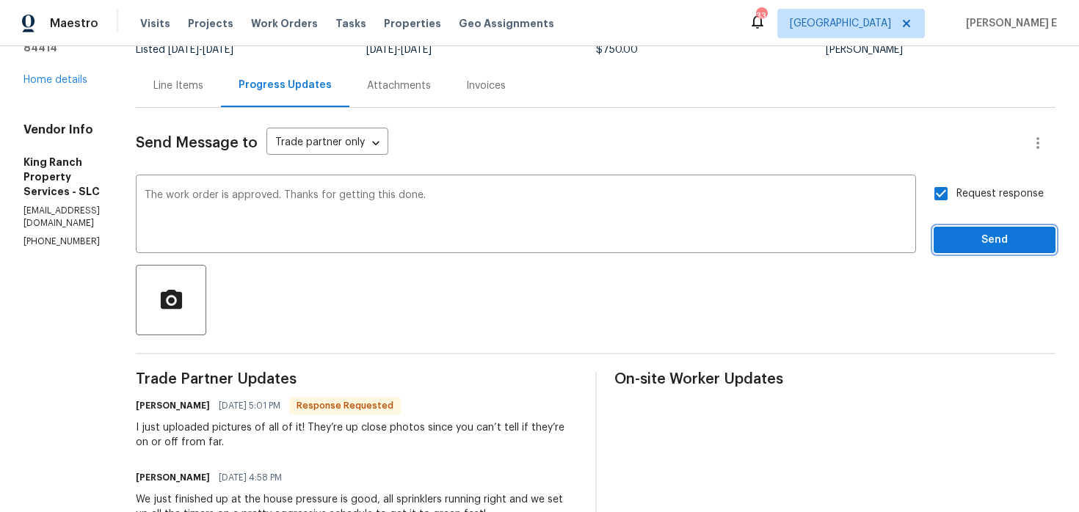
click at [980, 242] on span "Send" at bounding box center [994, 240] width 98 height 18
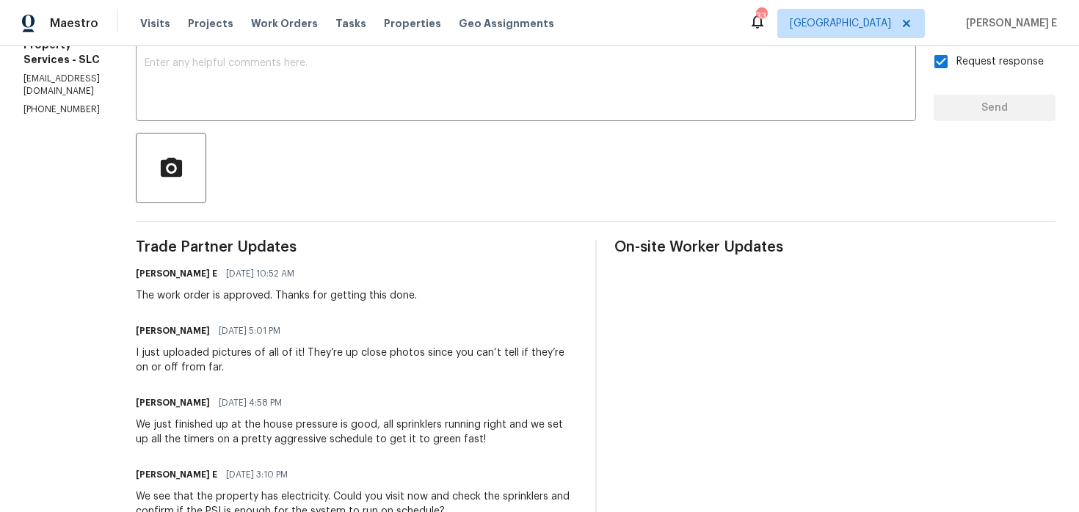
scroll to position [0, 0]
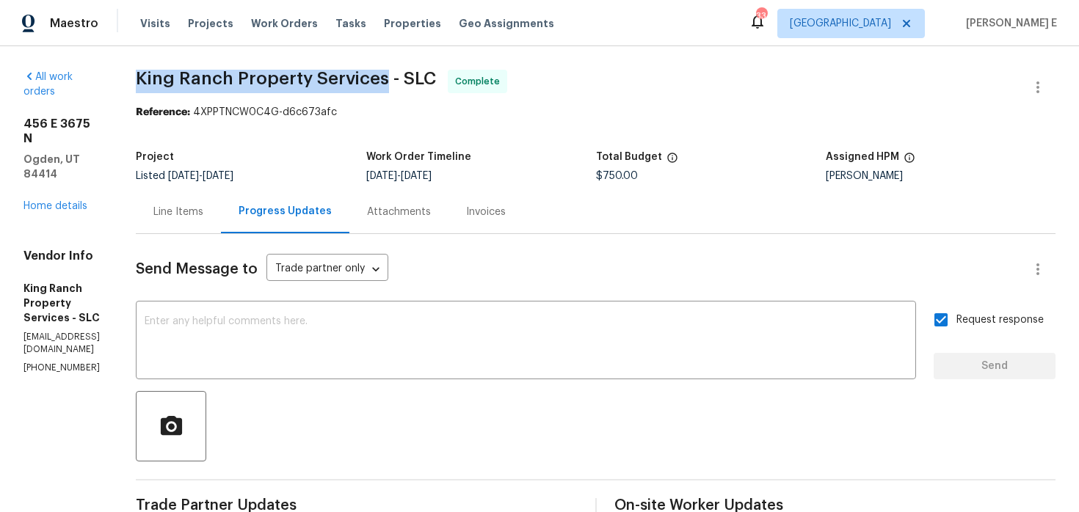
drag, startPoint x: 171, startPoint y: 81, endPoint x: 420, endPoint y: 81, distance: 248.7
click at [420, 81] on span "King Ranch Property Services - SLC" at bounding box center [286, 79] width 300 height 18
copy span "King Ranch Property Services"
click at [75, 201] on link "Home details" at bounding box center [55, 206] width 64 height 10
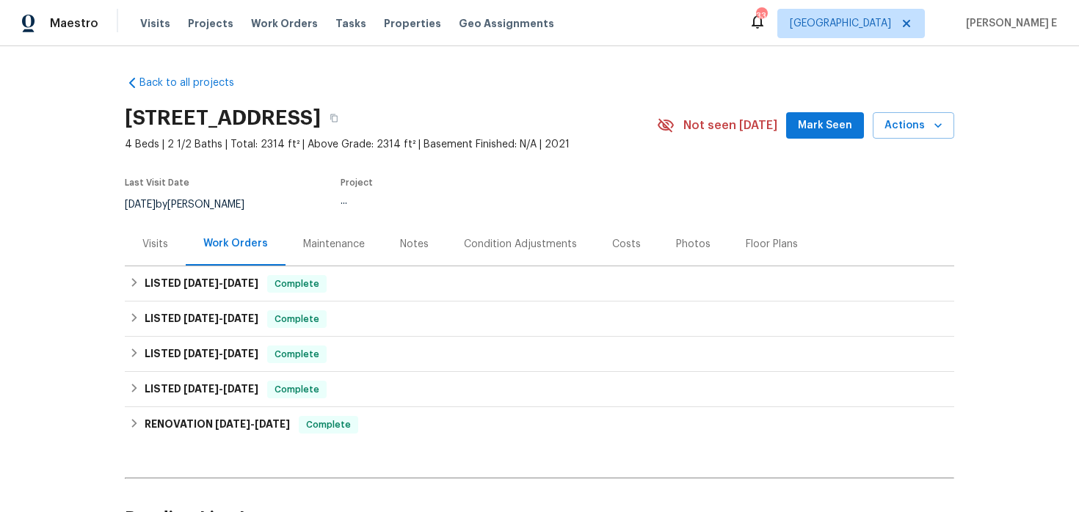
scroll to position [81, 0]
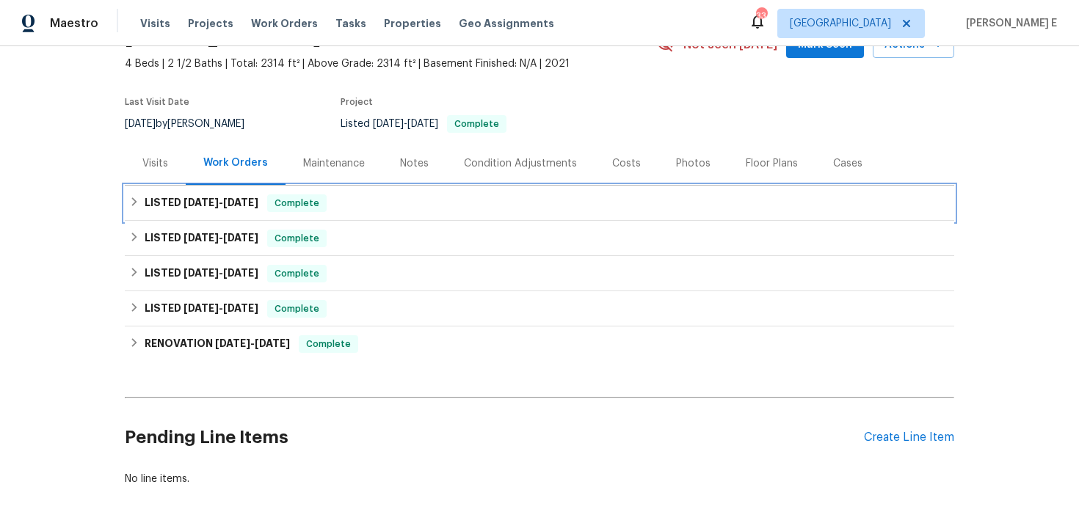
click at [216, 214] on div "LISTED [DATE] - [DATE] Complete" at bounding box center [539, 203] width 829 height 35
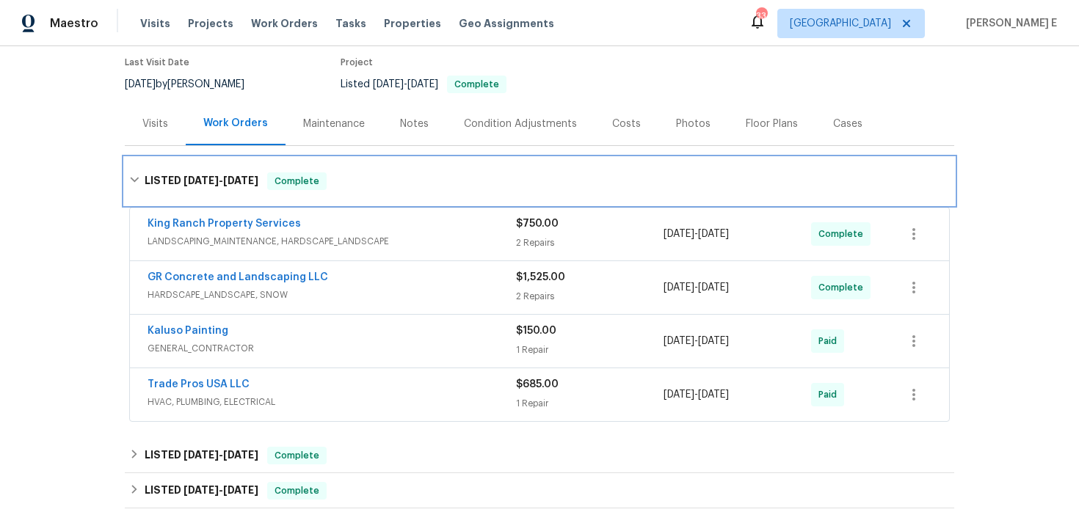
scroll to position [119, 0]
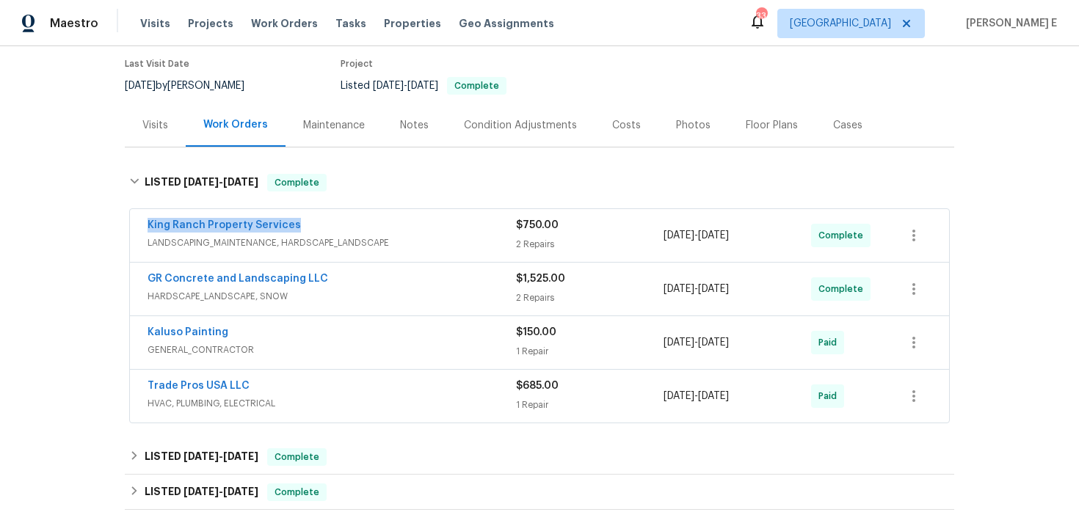
drag, startPoint x: 135, startPoint y: 229, endPoint x: 325, endPoint y: 229, distance: 190.0
click at [325, 229] on div "King Ranch Property Services LANDSCAPING_MAINTENANCE, HARDSCAPE_LANDSCAPE $750.…" at bounding box center [539, 235] width 819 height 53
copy link "King Ranch Property Services"
click at [226, 227] on link "King Ranch Property Services" at bounding box center [223, 225] width 153 height 10
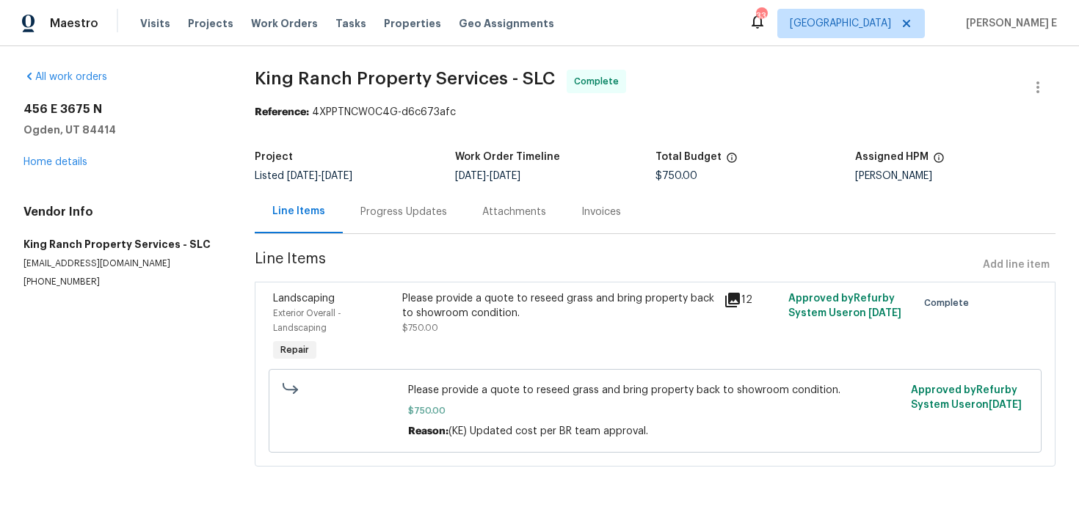
click at [379, 222] on div "Progress Updates" at bounding box center [404, 211] width 122 height 43
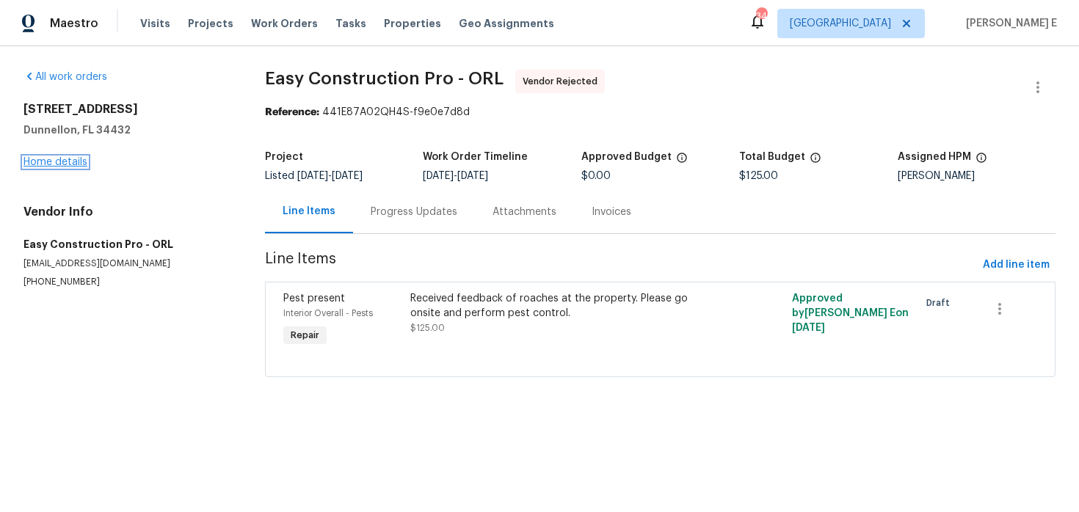
click at [79, 160] on link "Home details" at bounding box center [55, 162] width 64 height 10
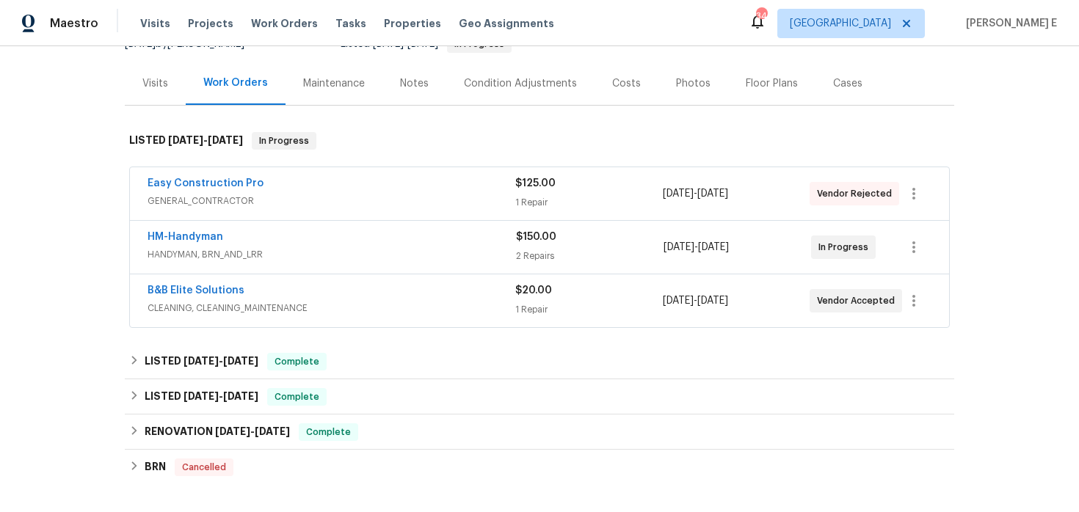
scroll to position [83, 0]
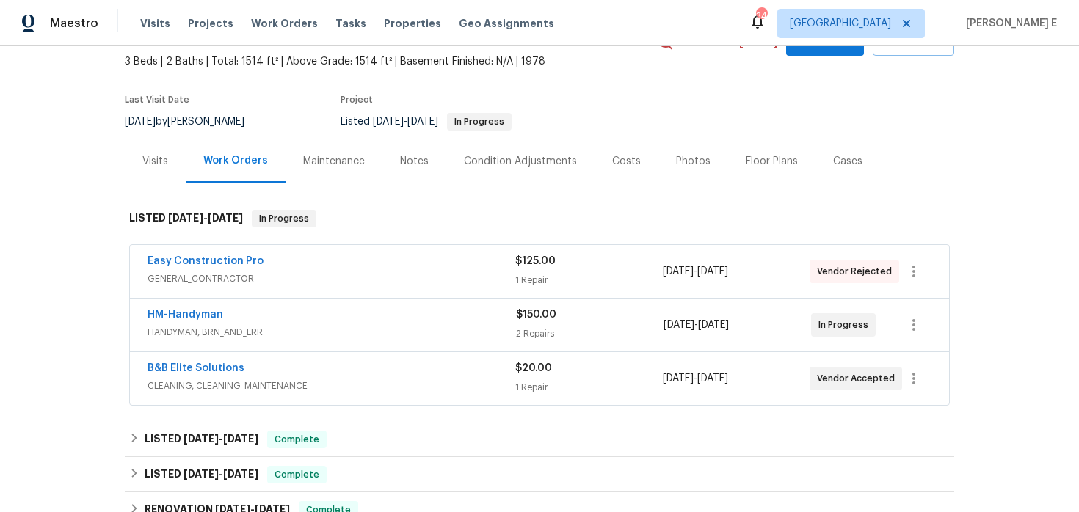
click at [318, 291] on div "Easy Construction Pro GENERAL_CONTRACTOR $125.00 1 Repair [DATE] - [DATE] Vendo…" at bounding box center [539, 271] width 819 height 53
click at [332, 275] on span "GENERAL_CONTRACTOR" at bounding box center [331, 278] width 368 height 15
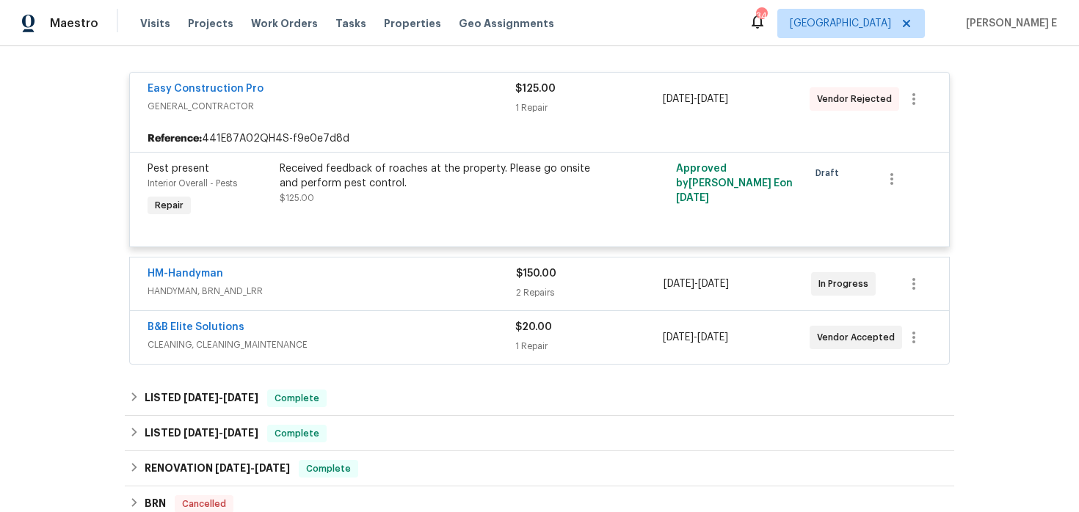
scroll to position [269, 0]
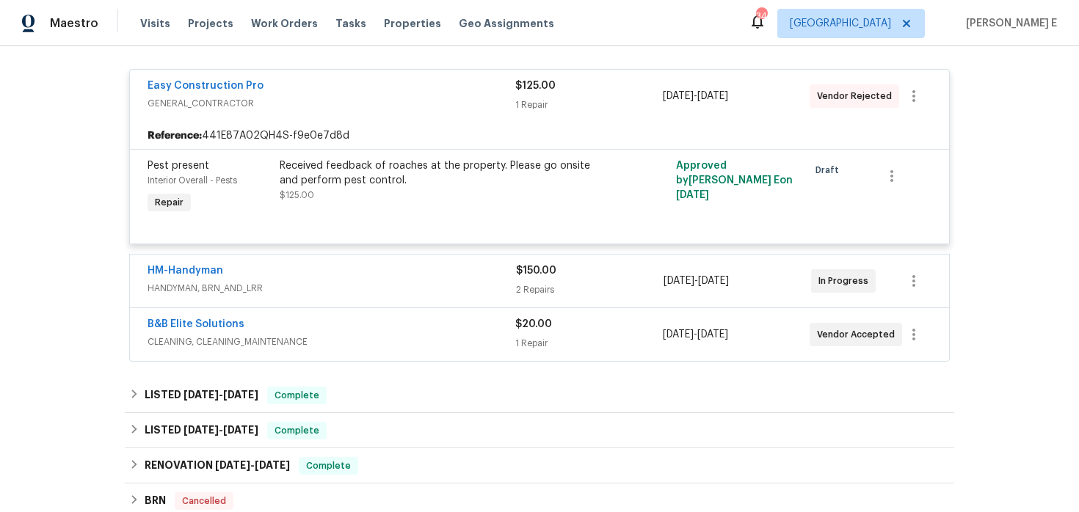
click at [343, 298] on div "HM-Handyman HANDYMAN, BRN_AND_LRR" at bounding box center [331, 280] width 368 height 35
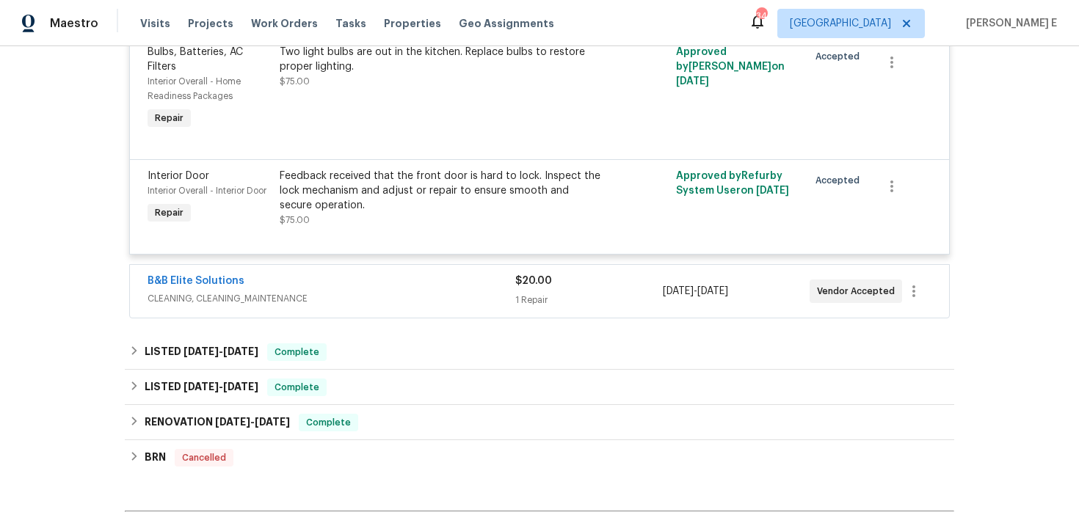
scroll to position [569, 0]
click at [343, 298] on span "CLEANING, CLEANING_MAINTENANCE" at bounding box center [331, 298] width 368 height 15
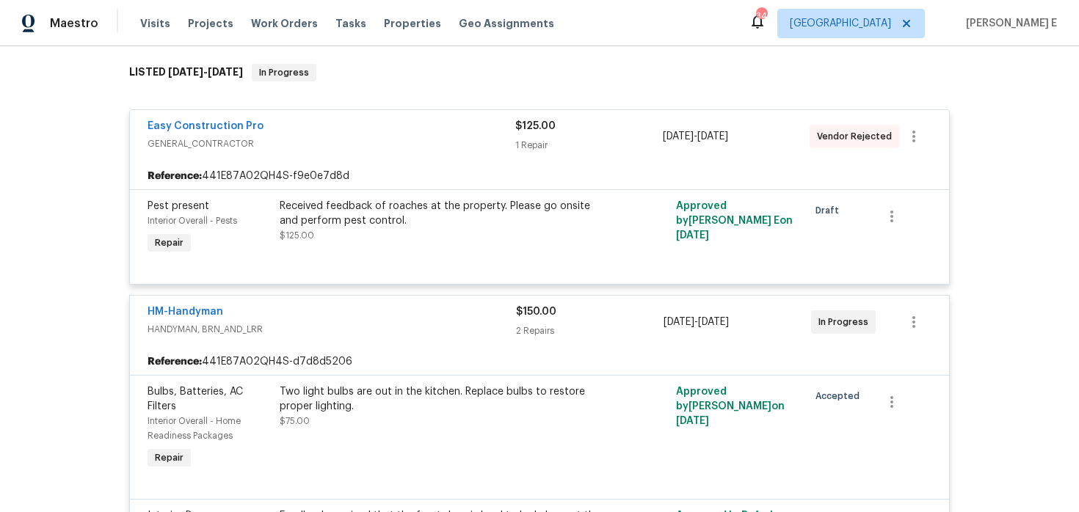
scroll to position [0, 0]
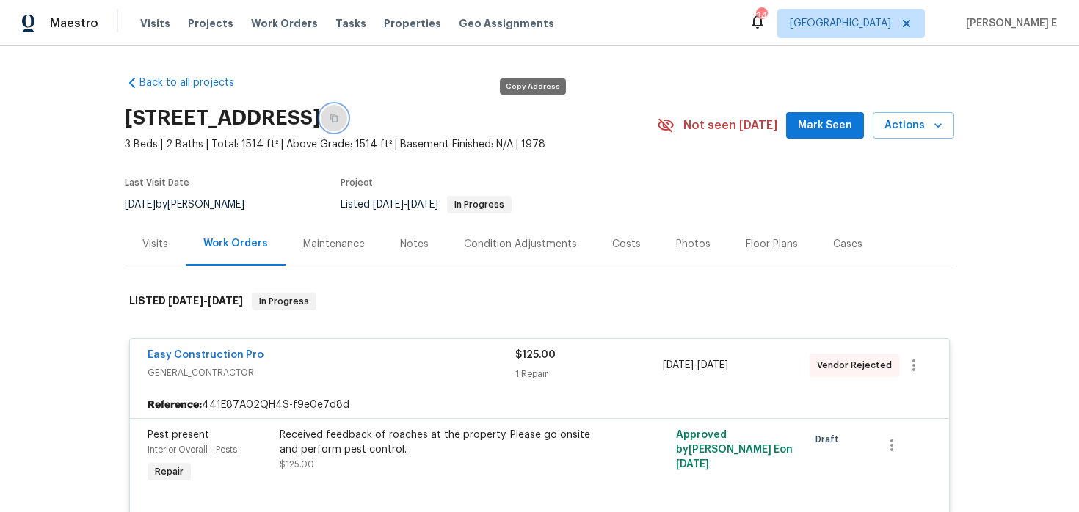
click at [338, 118] on icon "button" at bounding box center [333, 118] width 9 height 9
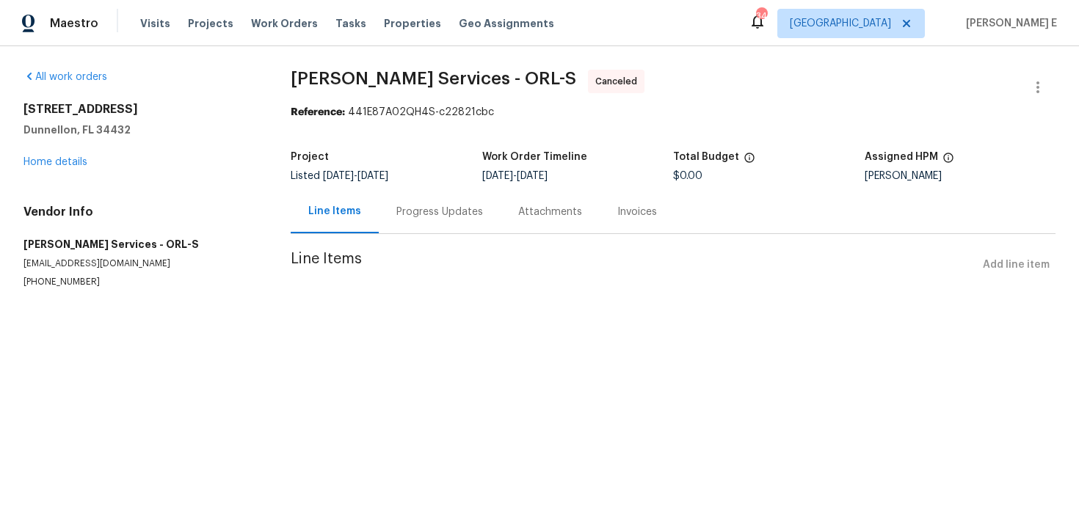
click at [381, 228] on div "Progress Updates" at bounding box center [440, 211] width 122 height 43
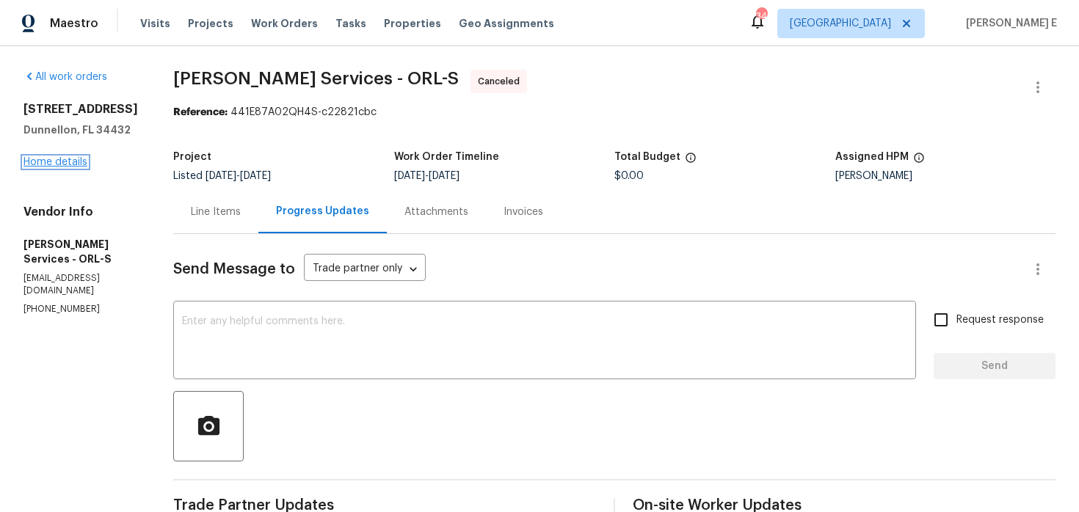
click at [51, 161] on link "Home details" at bounding box center [55, 162] width 64 height 10
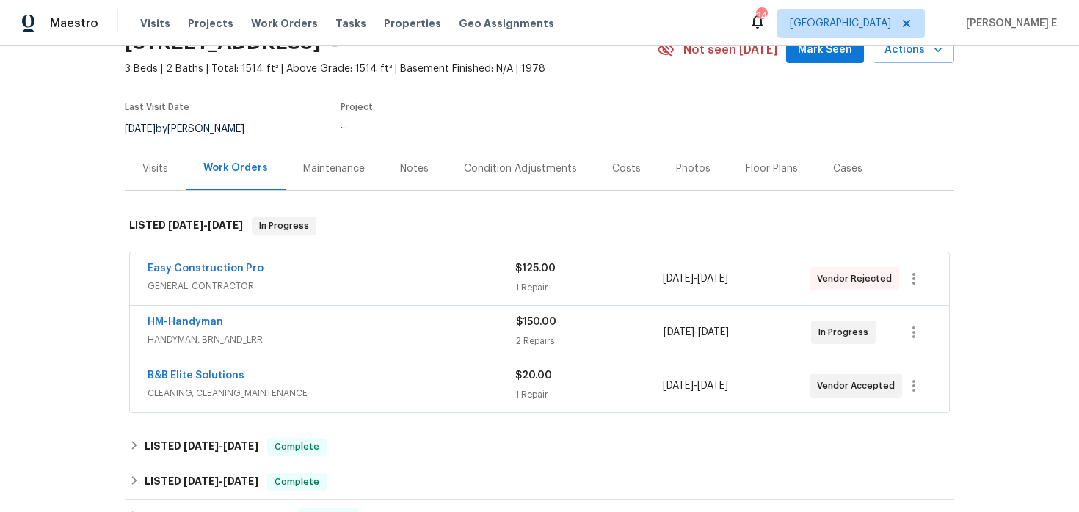
scroll to position [130, 0]
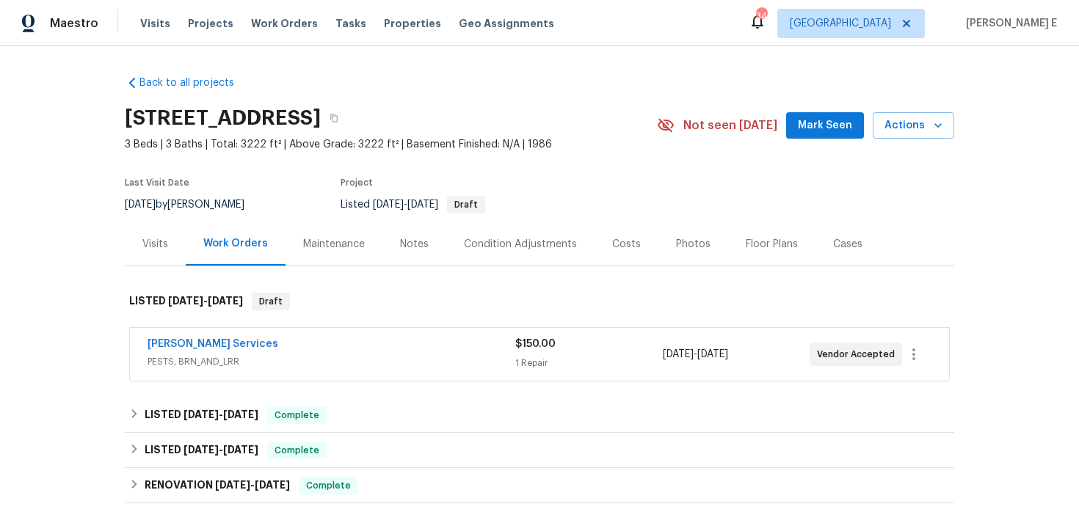
scroll to position [71, 0]
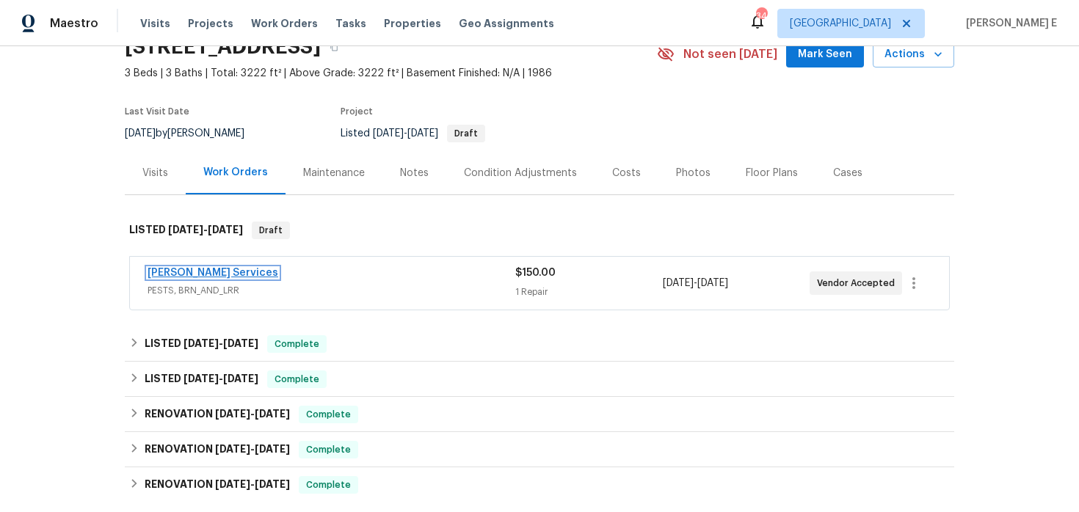
click at [201, 270] on link "Massey Services" at bounding box center [212, 273] width 131 height 10
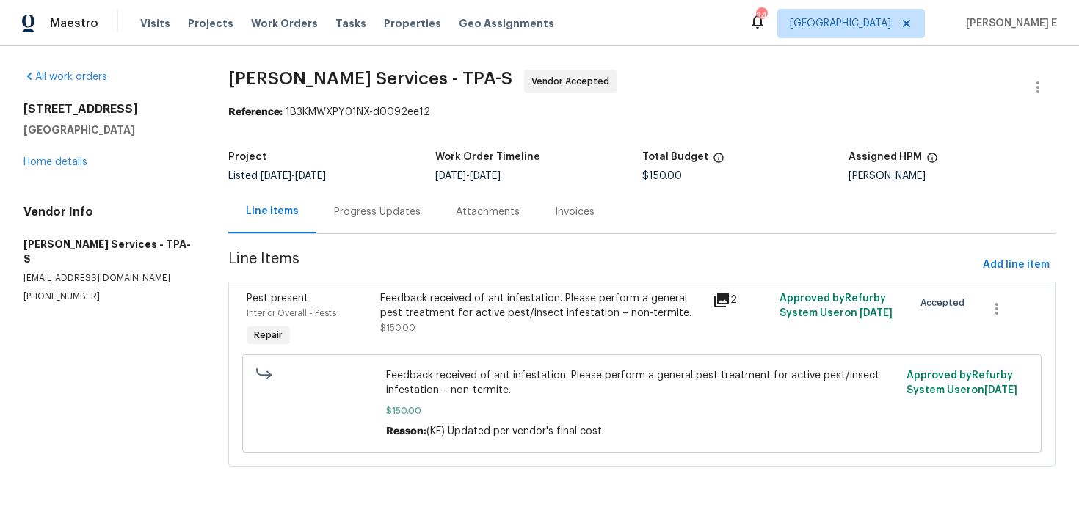
click at [398, 215] on div "Progress Updates" at bounding box center [377, 212] width 87 height 15
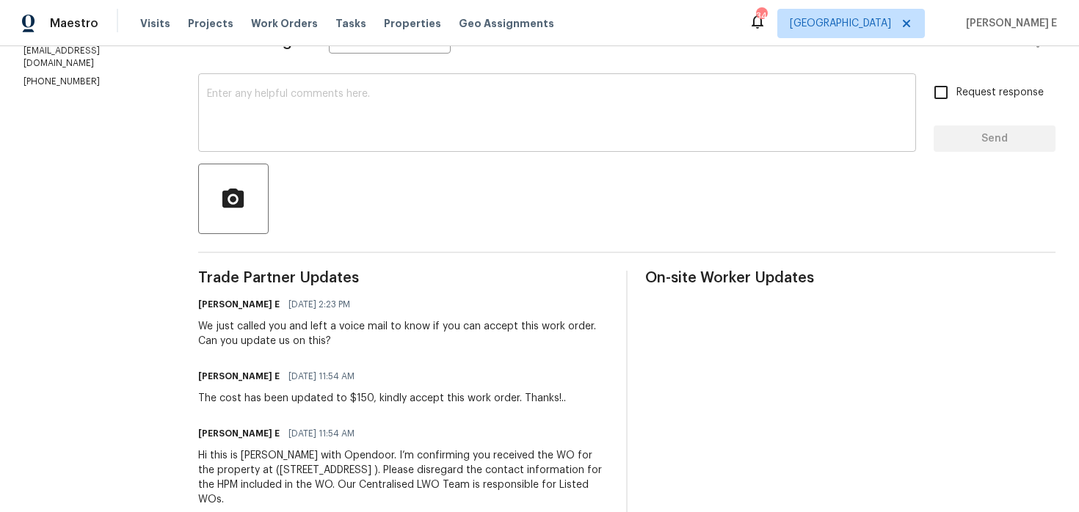
scroll to position [233, 0]
